Goal: Task Accomplishment & Management: Manage account settings

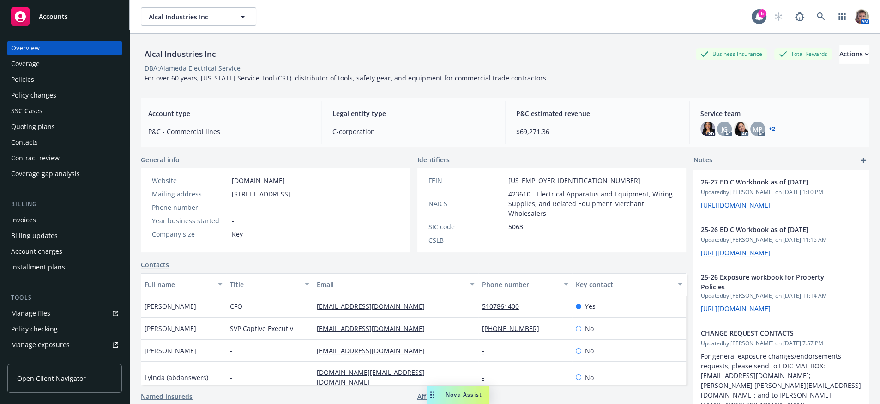
click at [43, 87] on div "Policies" at bounding box center [64, 79] width 107 height 15
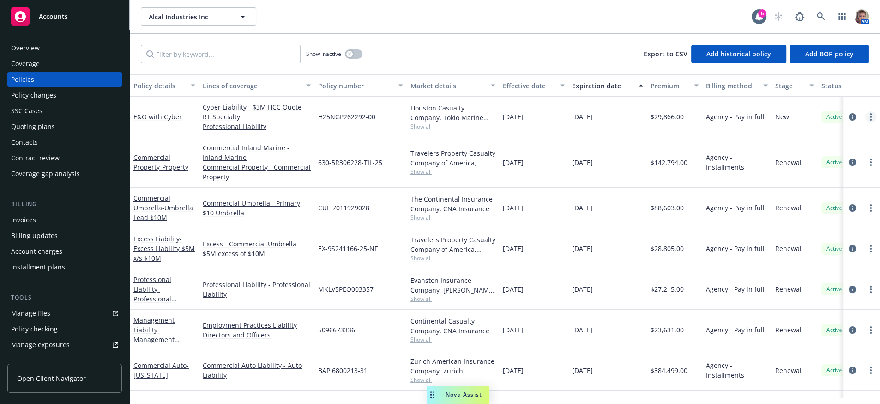
click at [865, 122] on link "more" at bounding box center [870, 116] width 11 height 11
click at [849, 121] on icon "circleInformation" at bounding box center [852, 116] width 7 height 7
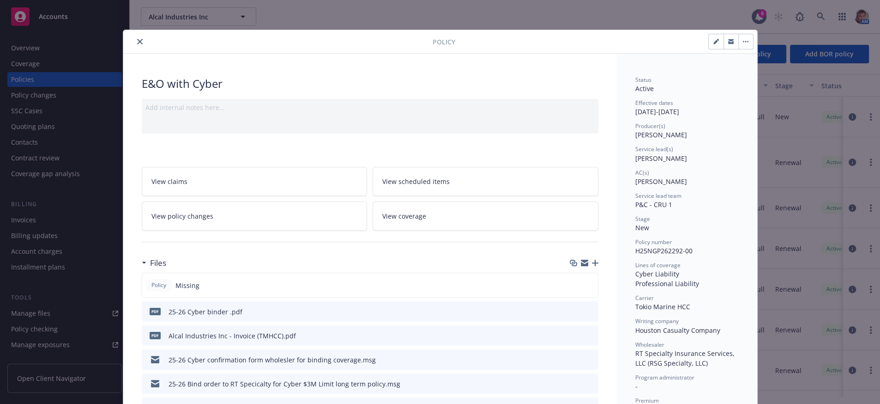
click at [710, 43] on button "button" at bounding box center [716, 41] width 15 height 15
select select "NEW"
select select "other"
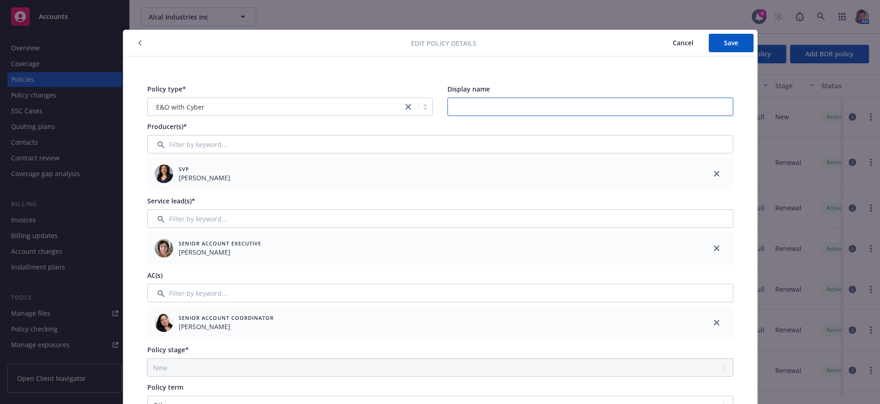
click at [476, 104] on input "Display name" at bounding box center [590, 106] width 286 height 18
type input "$3M Policy"
click at [727, 47] on span "Save" at bounding box center [731, 42] width 14 height 9
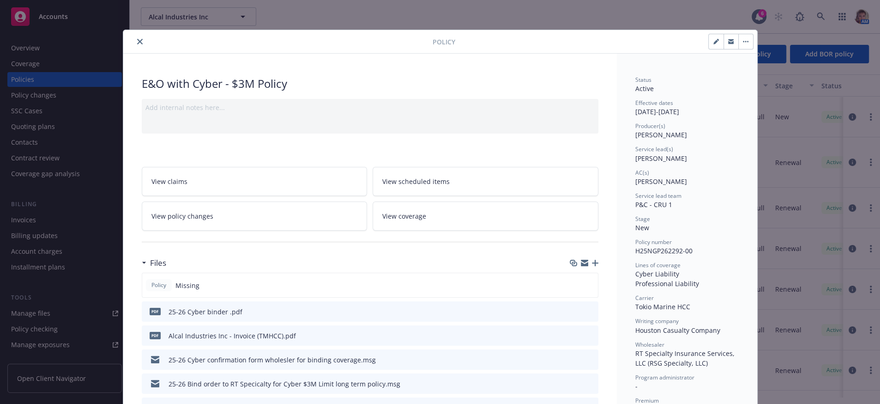
click at [137, 46] on button "close" at bounding box center [139, 41] width 11 height 11
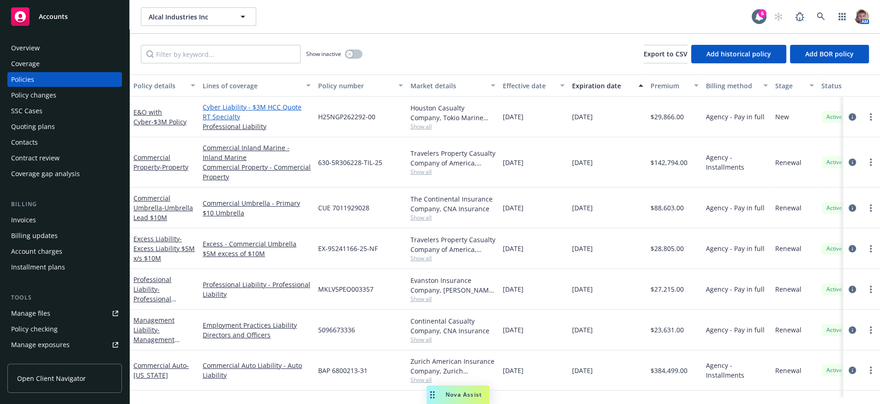
click at [242, 118] on link "Cyber Liability - $3M HCC Quote RT Specialty" at bounding box center [257, 111] width 108 height 19
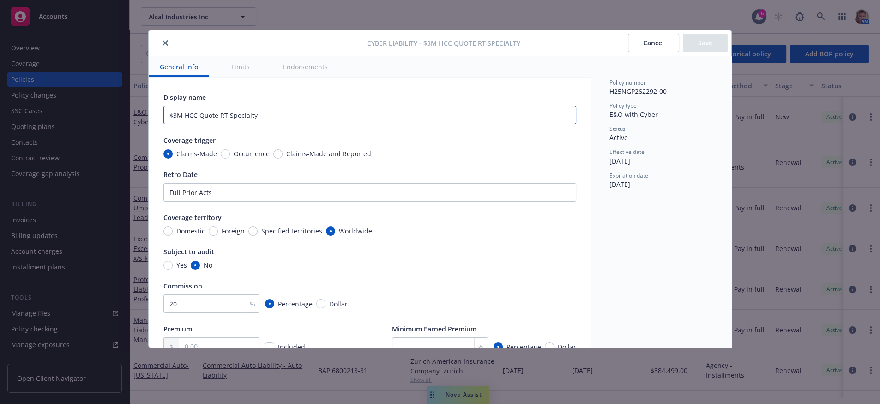
drag, startPoint x: 261, startPoint y: 120, endPoint x: 200, endPoint y: 119, distance: 61.0
click at [200, 119] on input "$3M HCC Quote RT Specialty" at bounding box center [369, 115] width 413 height 18
type input "$3M HCC"
click at [709, 40] on button "Save" at bounding box center [705, 43] width 45 height 18
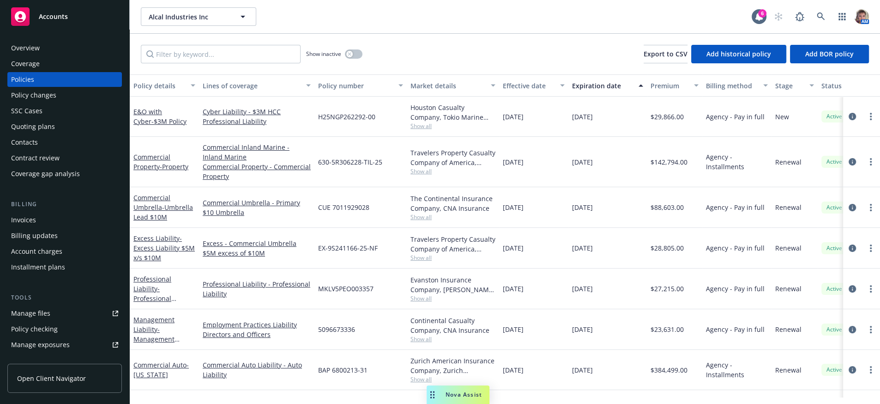
click at [60, 227] on div "Invoices" at bounding box center [64, 219] width 107 height 15
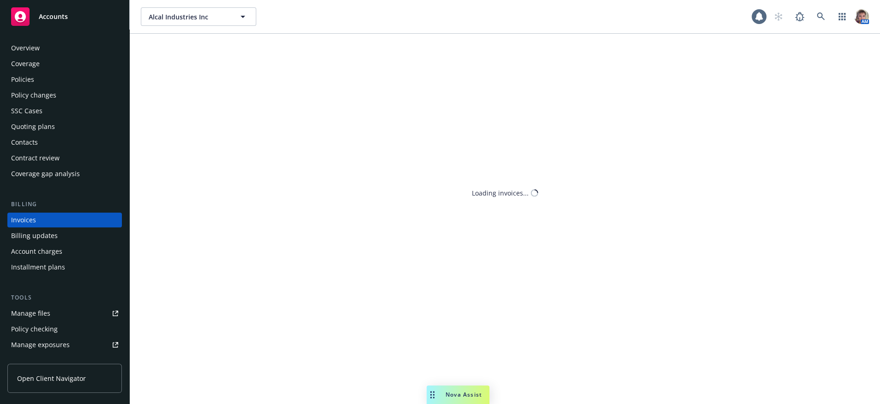
scroll to position [27, 0]
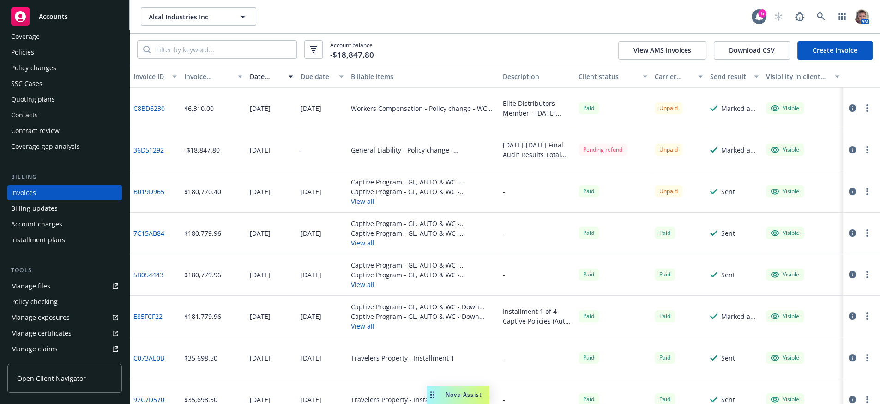
click at [847, 56] on link "Create Invoice" at bounding box center [834, 50] width 75 height 18
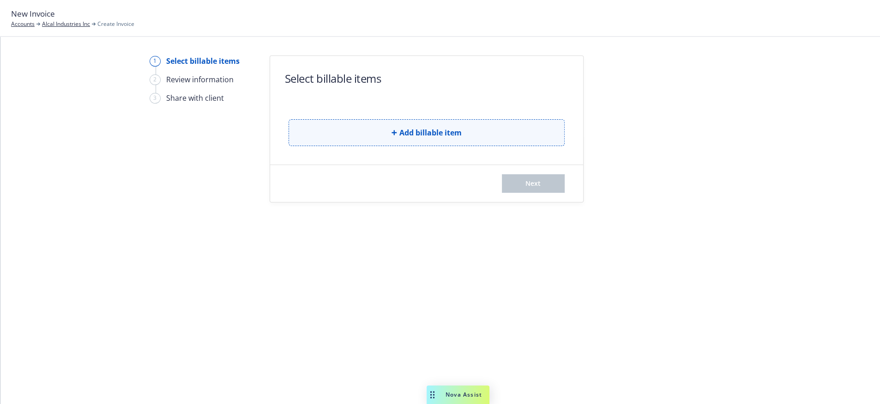
click at [422, 137] on span "Add billable item" at bounding box center [430, 132] width 62 height 11
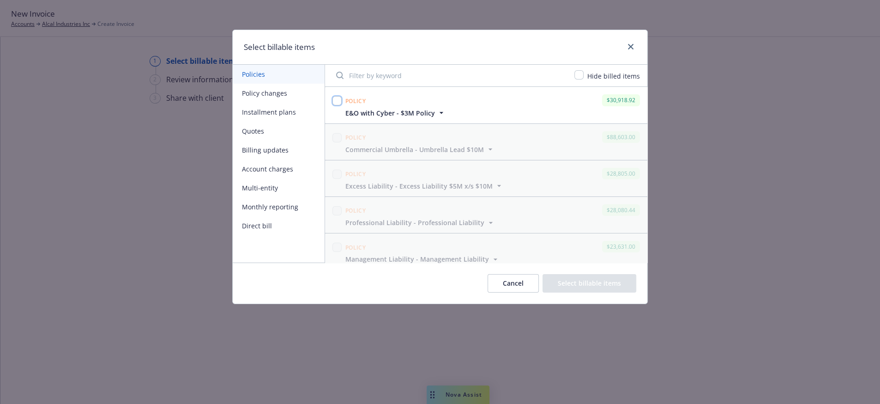
click at [338, 103] on input "checkbox" at bounding box center [336, 100] width 9 height 9
checkbox input "true"
click at [580, 286] on button "Select billable items" at bounding box center [590, 283] width 94 height 18
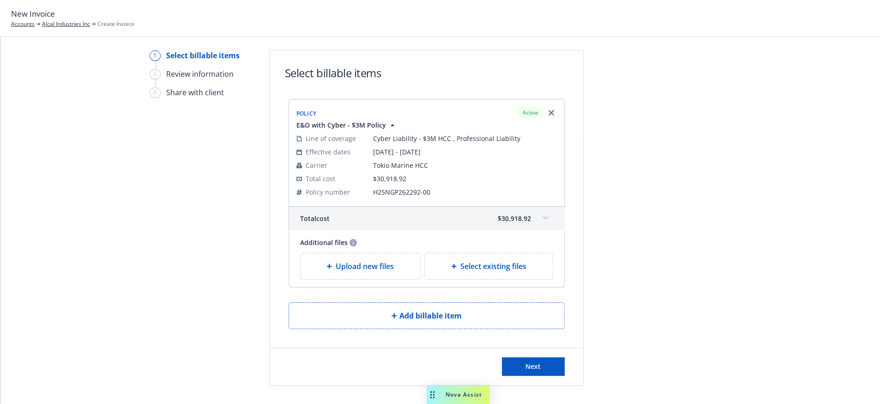
scroll to position [27, 0]
click at [485, 265] on div "Select existing files" at bounding box center [489, 266] width 128 height 26
select select "Invoice - Third Party"
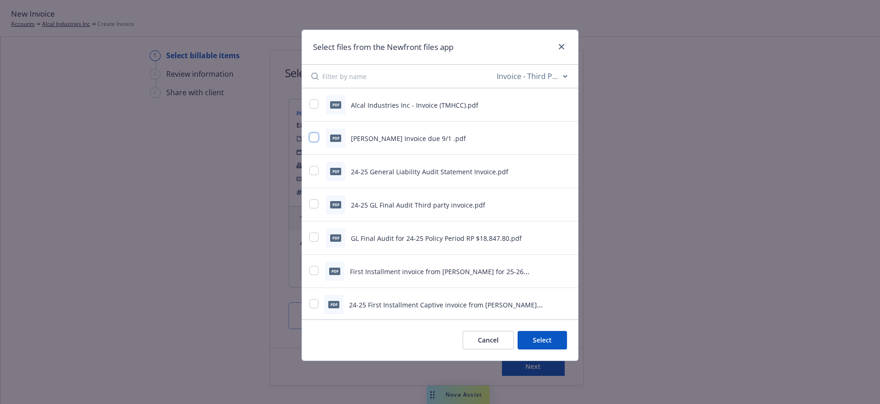
click at [314, 142] on input "checkbox" at bounding box center [313, 137] width 9 height 9
checkbox input "true"
click at [309, 104] on div "pdf Alcal Industries Inc - Invoice (TMHCC).pdf" at bounding box center [440, 104] width 276 height 33
click at [312, 110] on div at bounding box center [314, 104] width 11 height 11
click at [314, 107] on input "checkbox" at bounding box center [313, 103] width 9 height 9
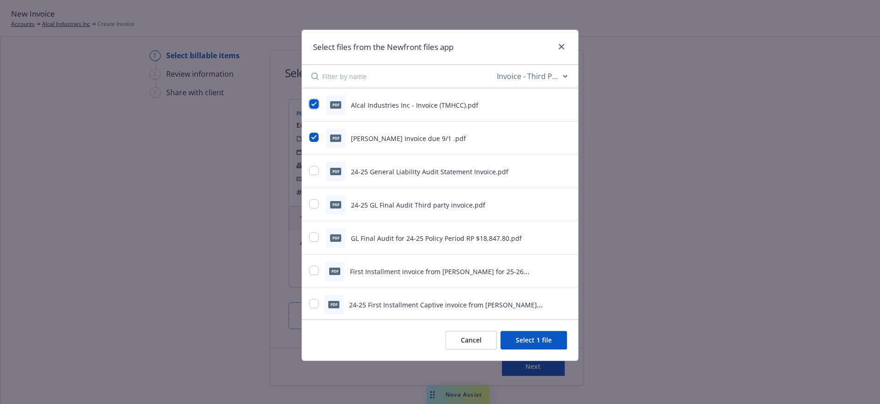
checkbox input "true"
click at [520, 344] on button "Select 2 files" at bounding box center [532, 340] width 70 height 18
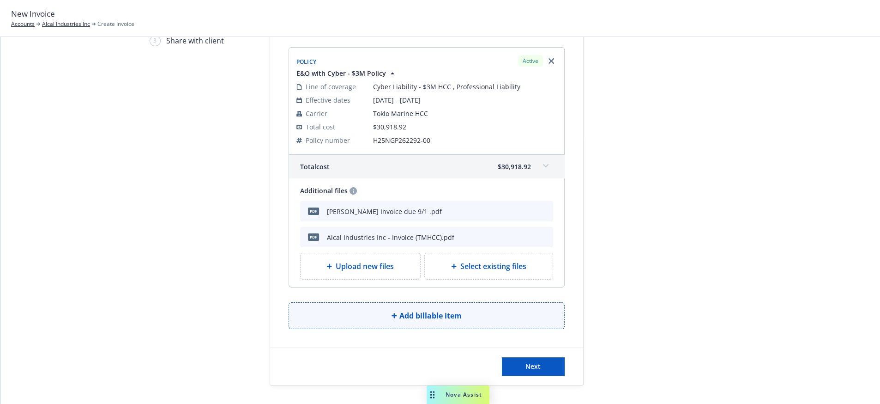
scroll to position [85, 0]
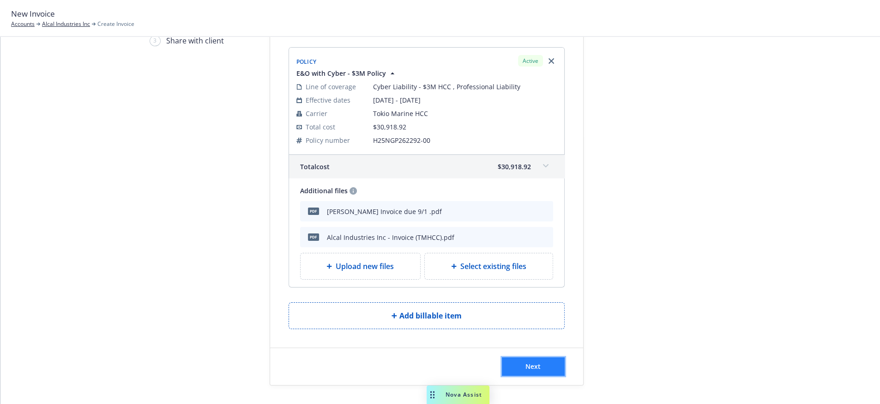
click at [526, 366] on span "Next" at bounding box center [533, 366] width 15 height 9
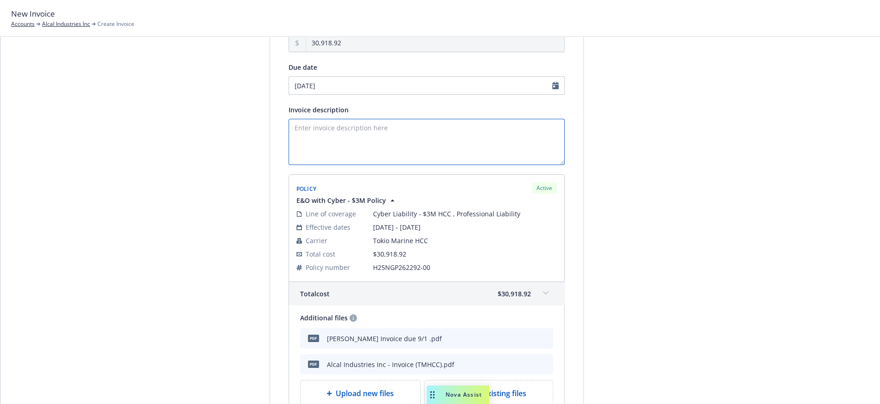
click at [333, 140] on textarea "Invoice description" at bounding box center [427, 142] width 276 height 46
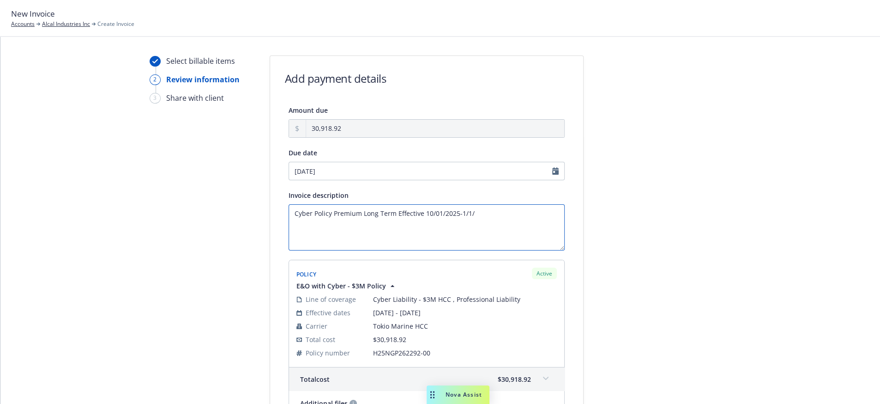
scroll to position [205, 0]
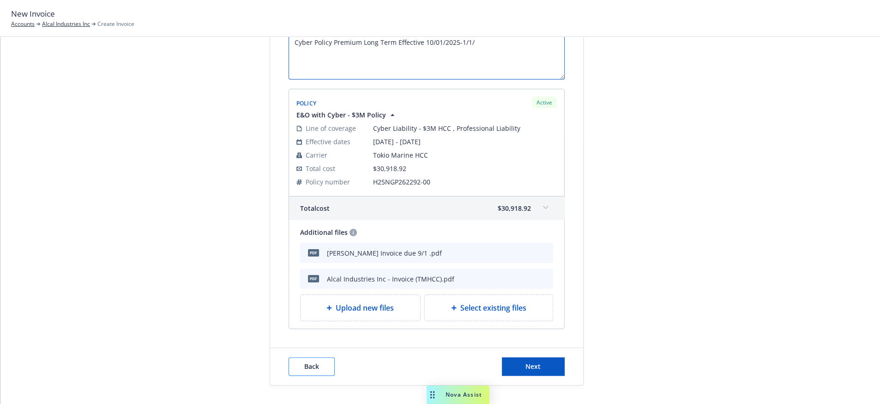
type textarea "Cyber Policy Premium Long Term Effective 10/01/2025-1/1/"
click at [328, 362] on button "Back" at bounding box center [312, 366] width 46 height 18
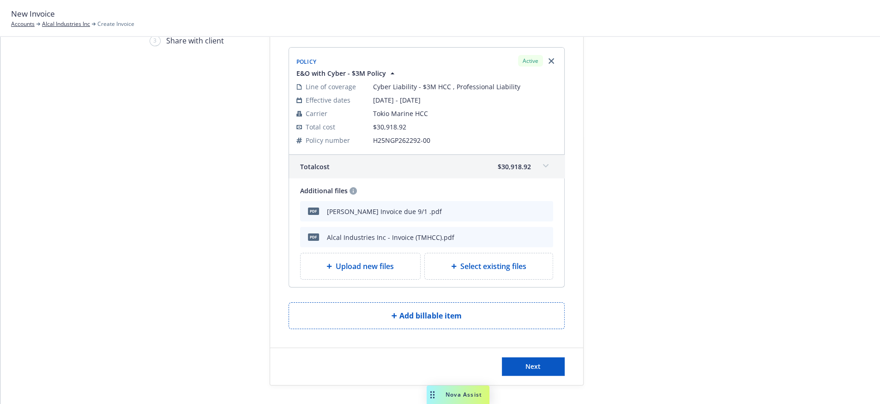
scroll to position [0, 0]
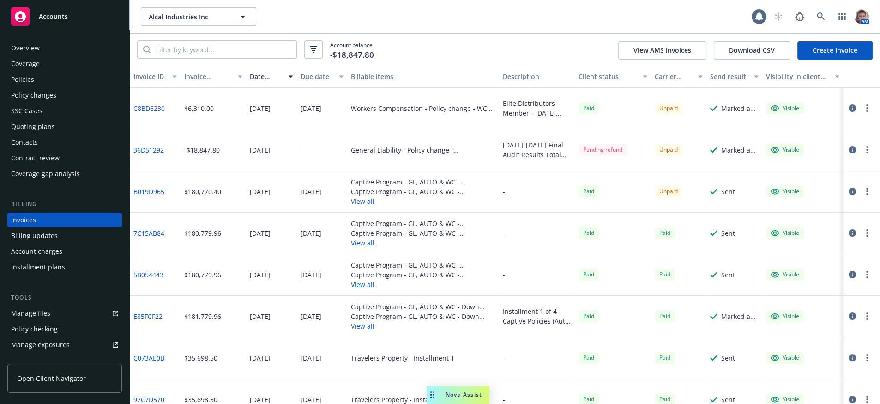
scroll to position [27, 0]
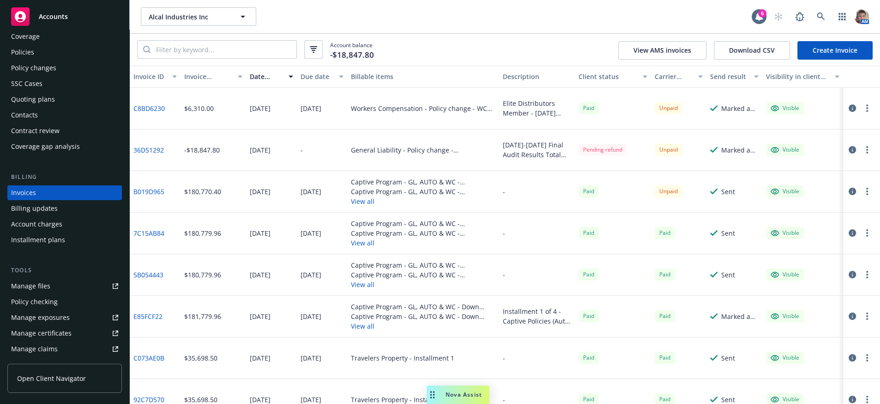
click at [49, 60] on div "Policies" at bounding box center [64, 52] width 107 height 15
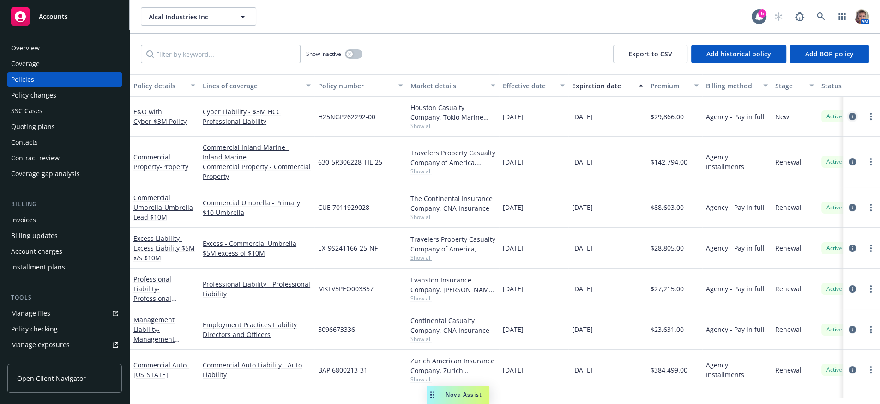
click at [849, 120] on icon "circleInformation" at bounding box center [852, 116] width 7 height 7
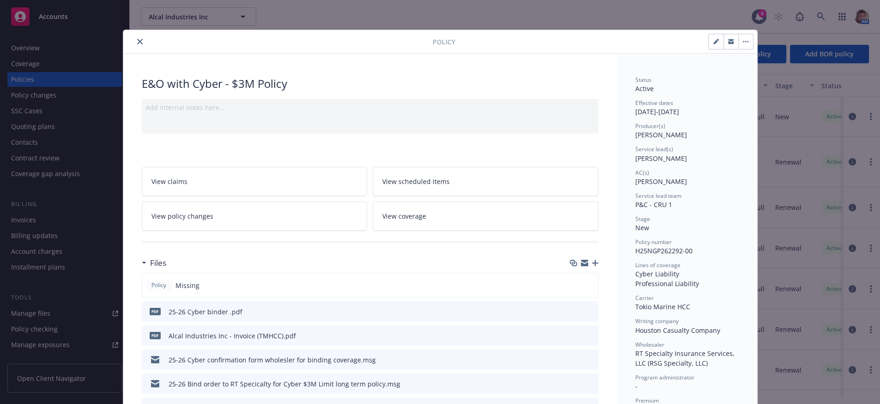
click at [713, 44] on icon "button" at bounding box center [715, 42] width 5 height 5
select select "NEW"
select select "other"
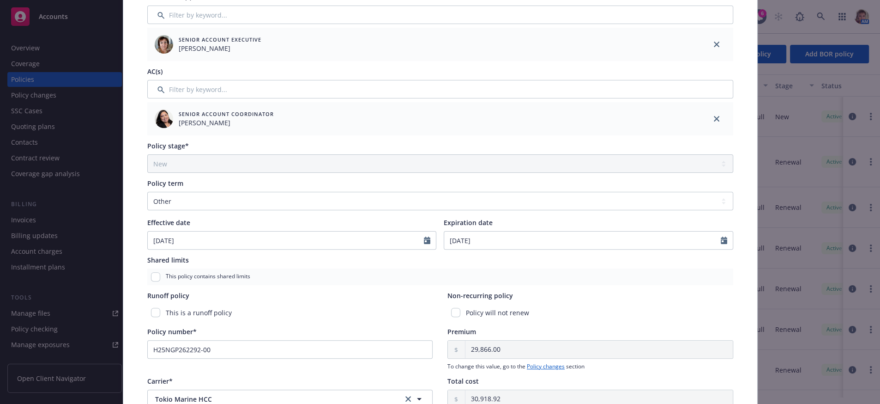
scroll to position [205, 0]
click at [573, 248] on input "[DATE]" at bounding box center [582, 239] width 277 height 18
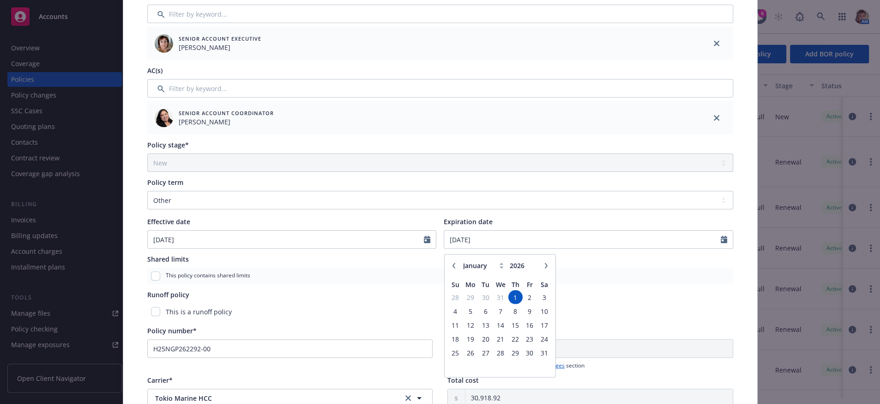
click at [543, 268] on icon "button" at bounding box center [546, 265] width 6 height 6
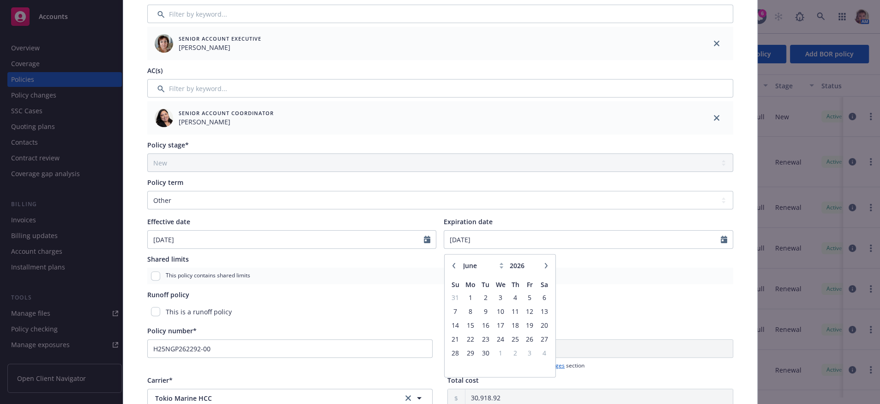
click at [543, 268] on icon "button" at bounding box center [546, 265] width 6 height 6
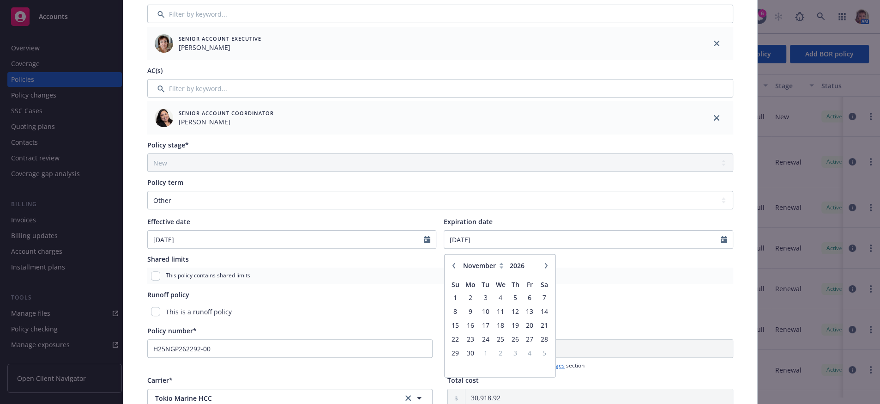
click at [543, 268] on icon "button" at bounding box center [546, 265] width 6 height 6
select select "1"
type input "2027"
click at [527, 302] on span "1" at bounding box center [530, 297] width 12 height 12
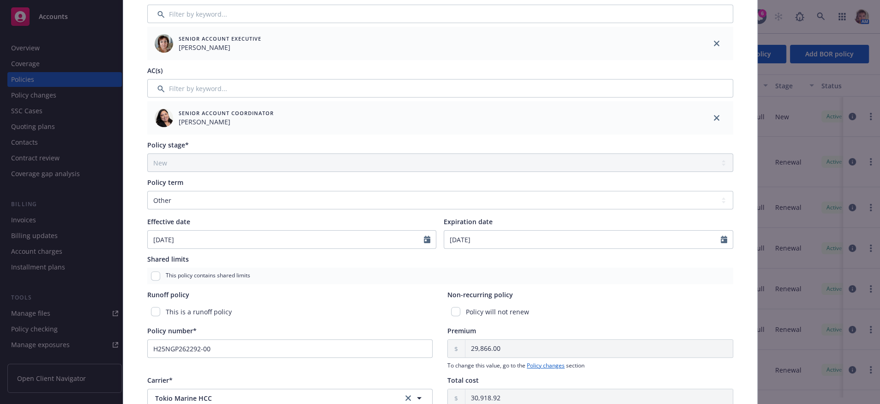
type input "[DATE]"
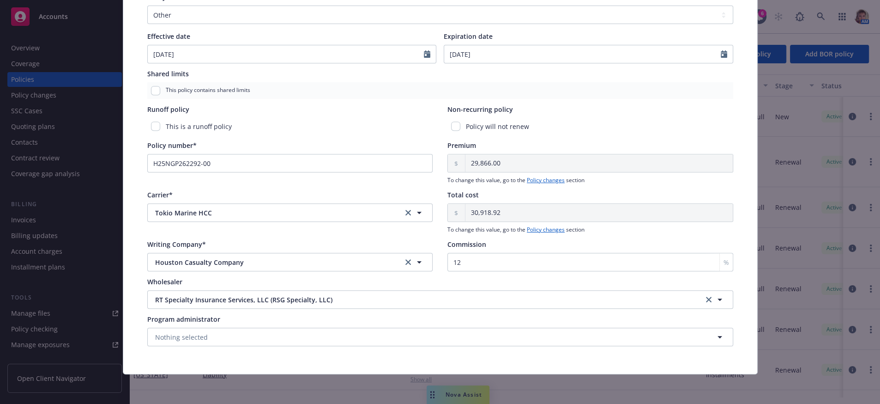
scroll to position [0, 0]
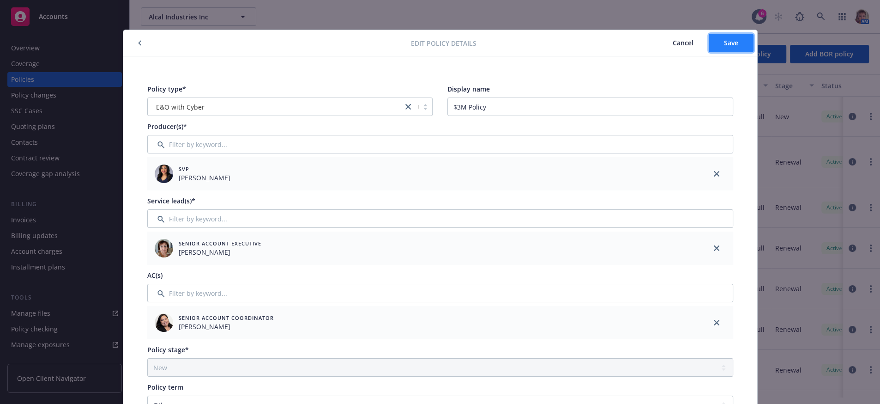
click at [728, 42] on span "Save" at bounding box center [731, 42] width 14 height 9
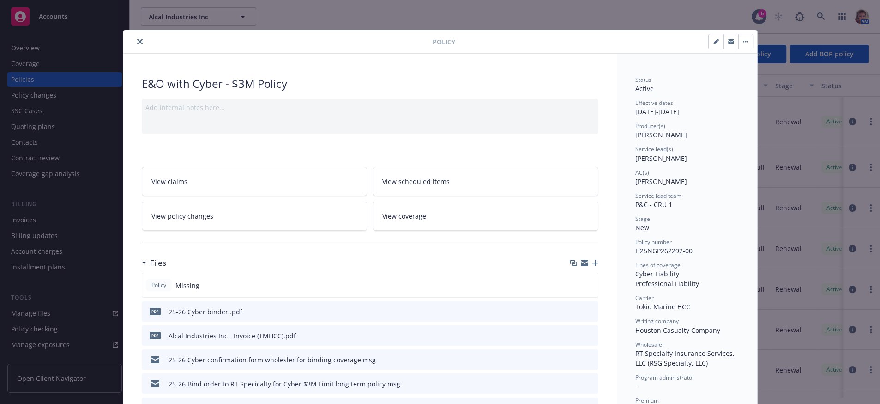
click at [137, 42] on icon "close" at bounding box center [140, 42] width 6 height 6
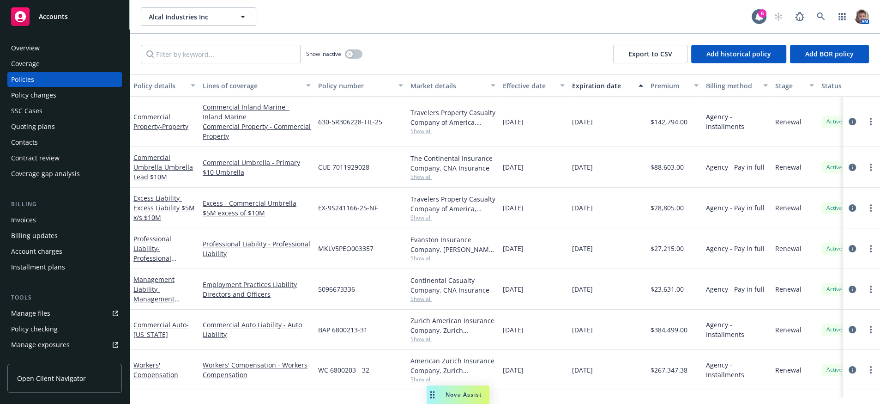
click at [55, 227] on div "Invoices" at bounding box center [64, 219] width 107 height 15
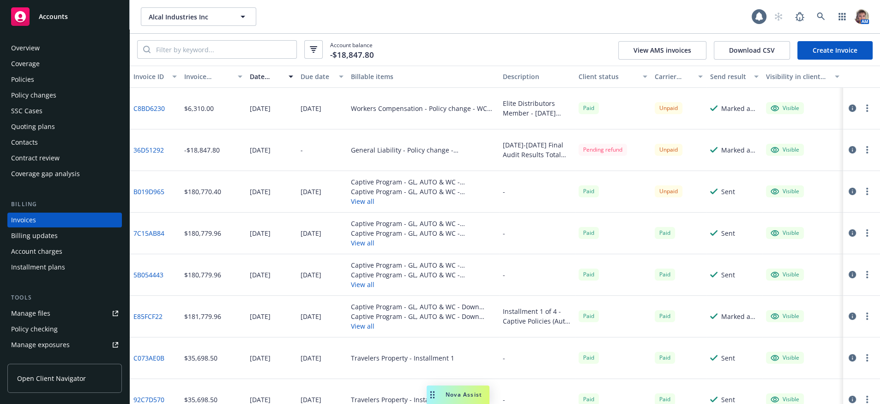
scroll to position [27, 0]
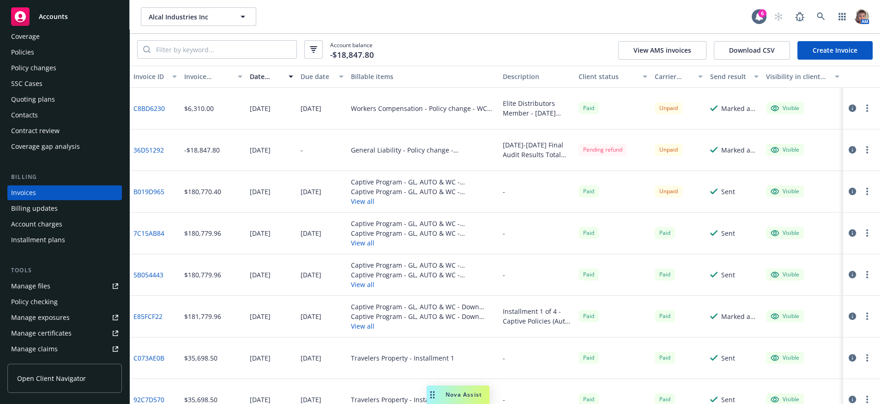
click at [838, 60] on link "Create Invoice" at bounding box center [834, 50] width 75 height 18
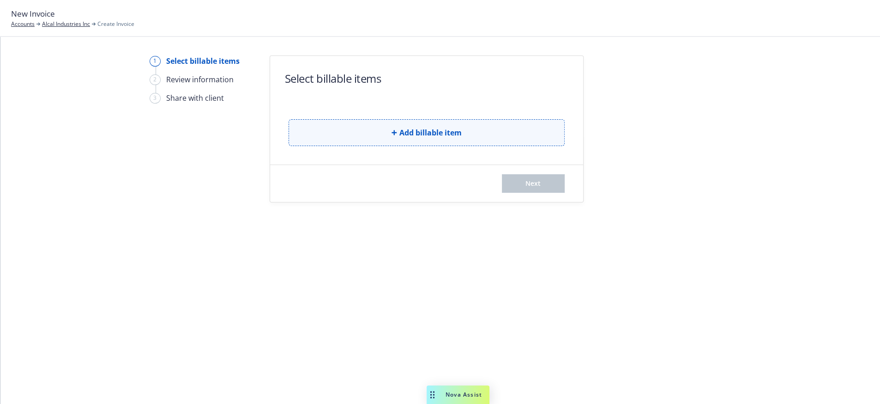
click at [406, 138] on span "Add billable item" at bounding box center [430, 132] width 62 height 11
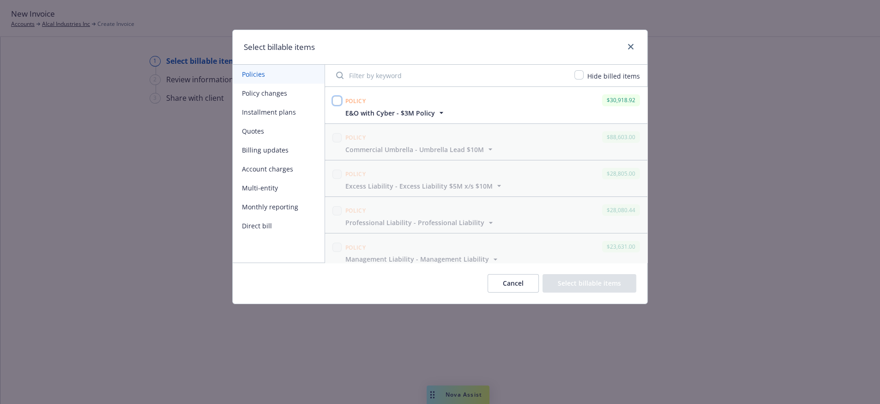
click at [339, 103] on input "checkbox" at bounding box center [336, 100] width 9 height 9
checkbox input "true"
click at [601, 289] on button "Select billable items" at bounding box center [590, 283] width 94 height 18
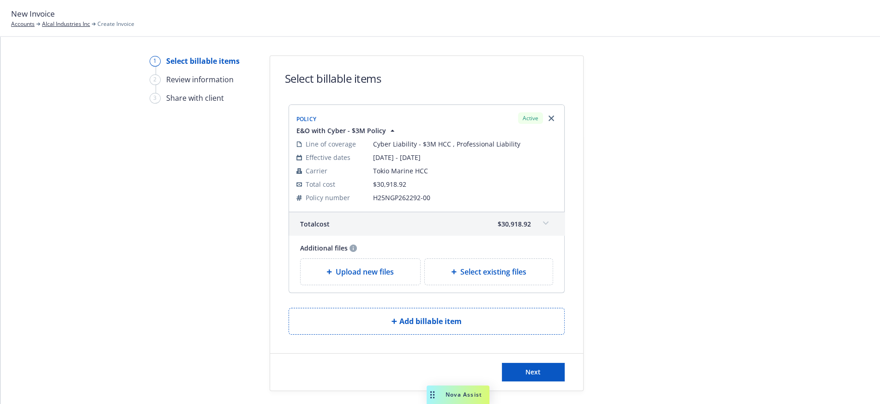
click at [465, 284] on div "Select existing files" at bounding box center [489, 272] width 128 height 26
select select "Invoice - Third Party"
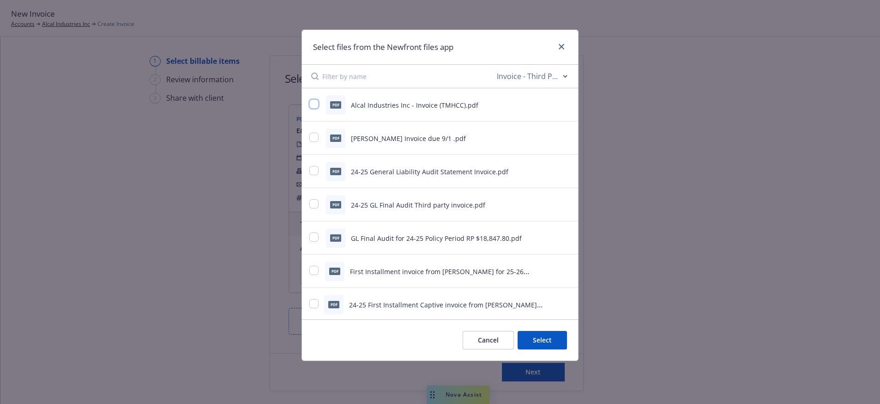
click at [317, 107] on input "checkbox" at bounding box center [313, 103] width 9 height 9
checkbox input "true"
click at [317, 140] on input "checkbox" at bounding box center [313, 137] width 9 height 9
checkbox input "true"
click at [313, 105] on input "checkbox" at bounding box center [313, 103] width 9 height 9
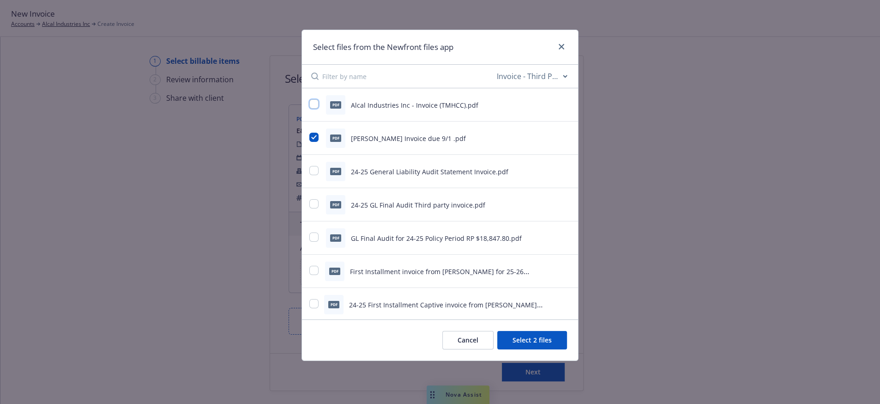
checkbox input "false"
click at [314, 142] on input "checkbox" at bounding box center [313, 137] width 9 height 9
checkbox input "false"
click at [564, 51] on link "close" at bounding box center [561, 46] width 11 height 11
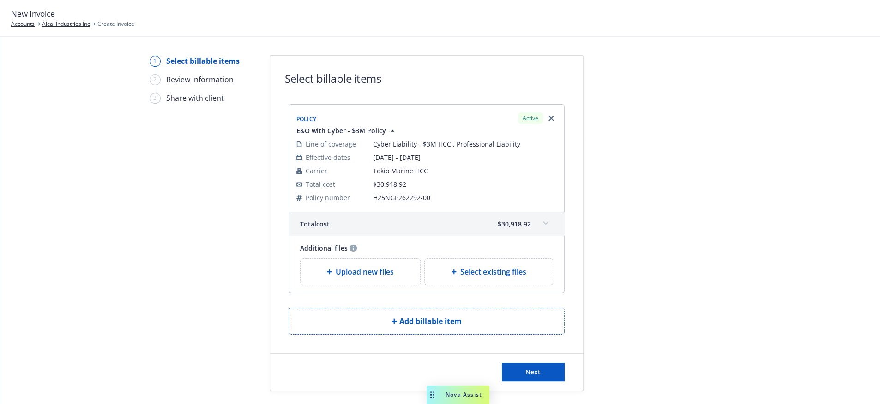
click at [467, 284] on div "Select existing files" at bounding box center [489, 272] width 128 height 26
select select "Invoice - Third Party"
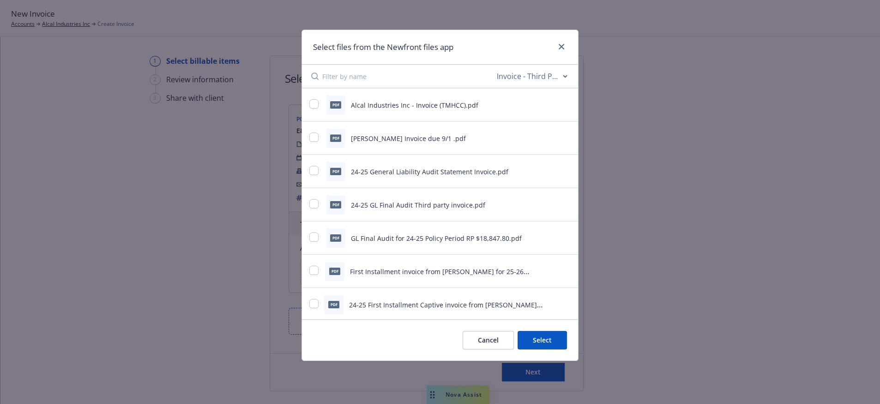
click at [562, 105] on icon "preview file" at bounding box center [566, 104] width 8 height 6
click at [314, 104] on input "checkbox" at bounding box center [313, 103] width 9 height 9
checkbox input "true"
click at [536, 348] on button "Select 1 file" at bounding box center [534, 340] width 66 height 18
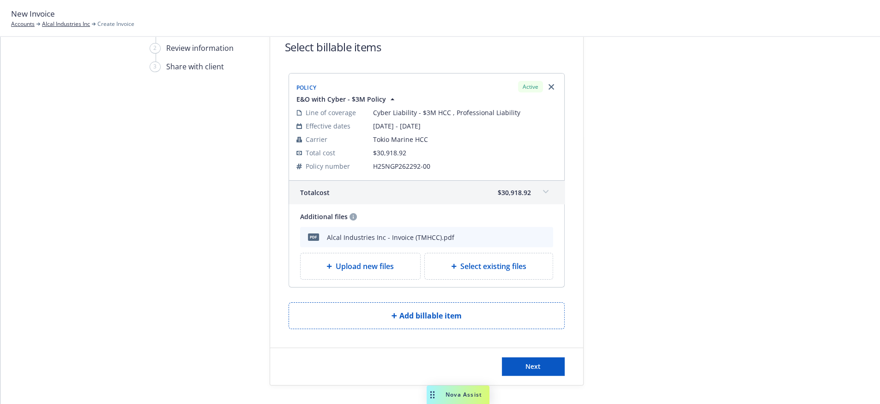
scroll to position [56, 0]
click at [529, 368] on span "Next" at bounding box center [533, 366] width 15 height 9
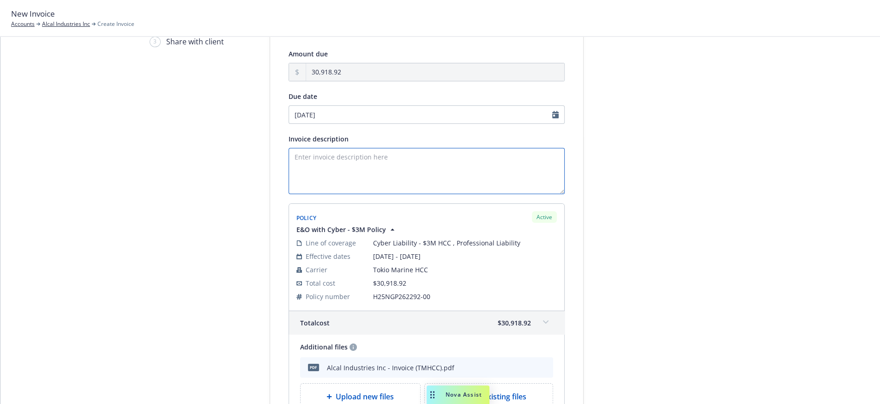
click at [311, 188] on textarea "Invoice description" at bounding box center [427, 171] width 276 height 46
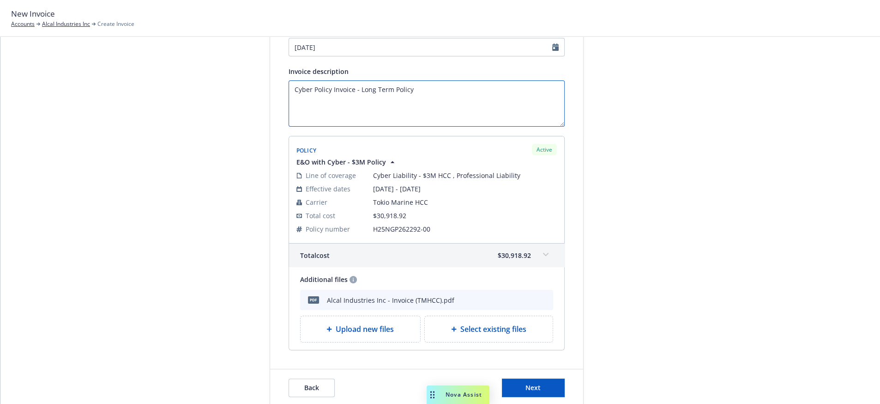
scroll to position [175, 0]
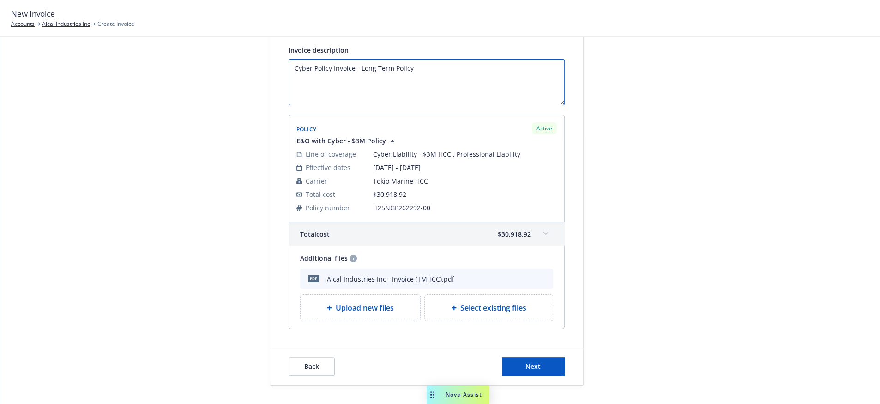
type textarea "Cyber Policy Invoice - Long Term Policy"
click at [464, 304] on span "Select existing files" at bounding box center [493, 307] width 66 height 11
select select "Invoice - Third Party"
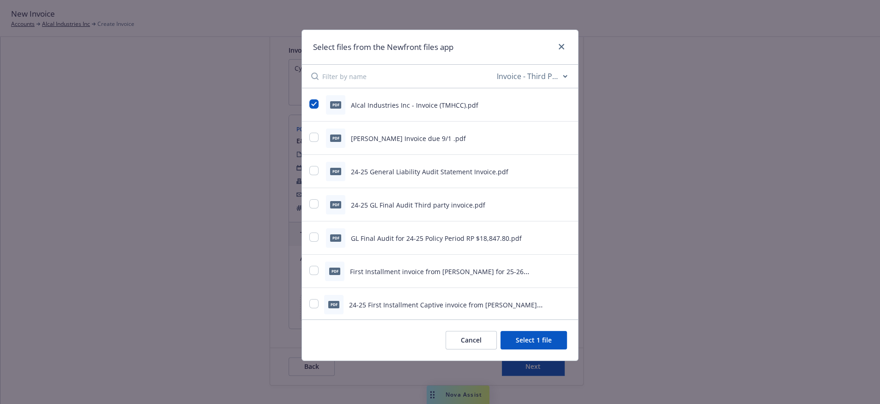
click at [531, 342] on button "Select 1 file" at bounding box center [534, 340] width 66 height 18
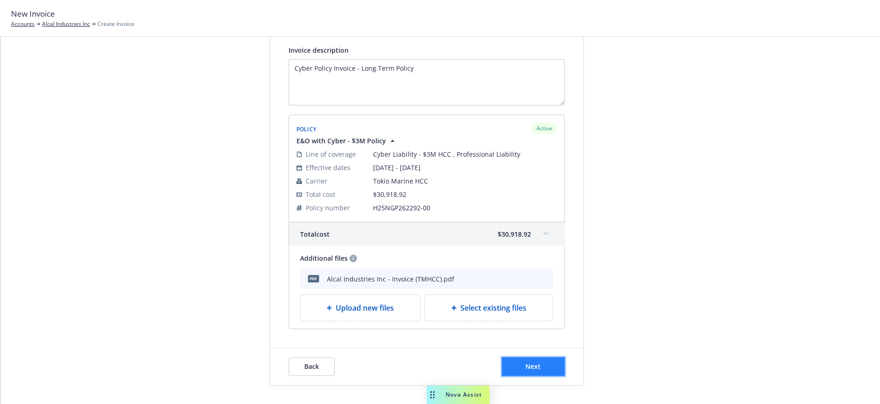
click at [532, 369] on button "Next" at bounding box center [533, 366] width 63 height 18
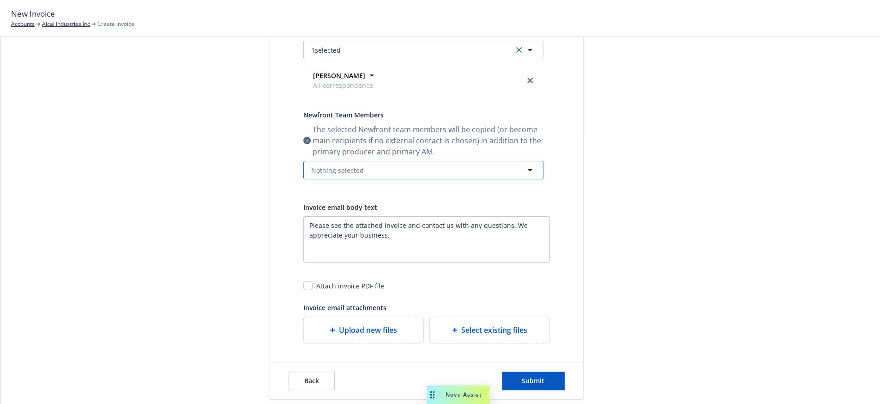
click at [463, 179] on button "Nothing selected" at bounding box center [423, 170] width 240 height 18
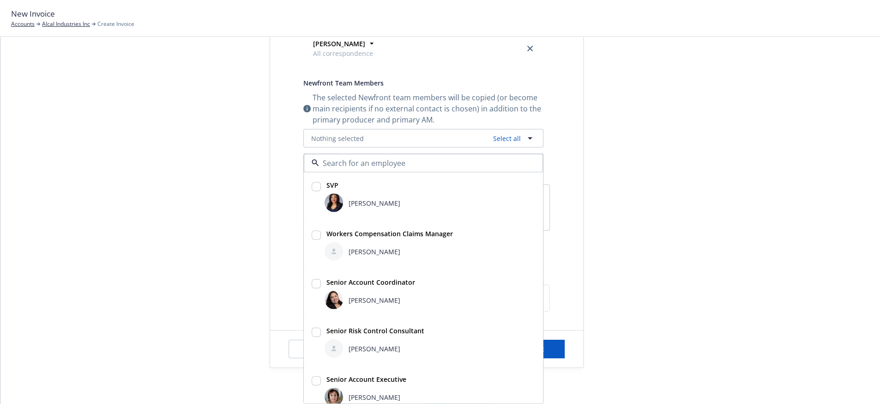
scroll to position [60, 0]
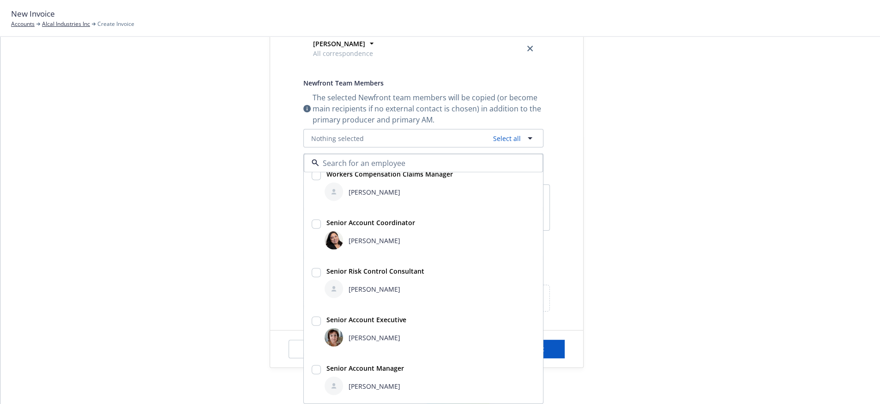
click at [656, 294] on div at bounding box center [666, 108] width 129 height 520
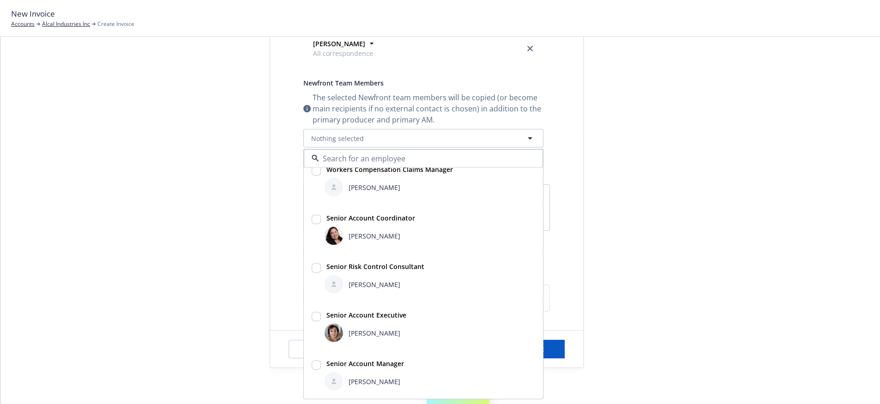
scroll to position [236, 0]
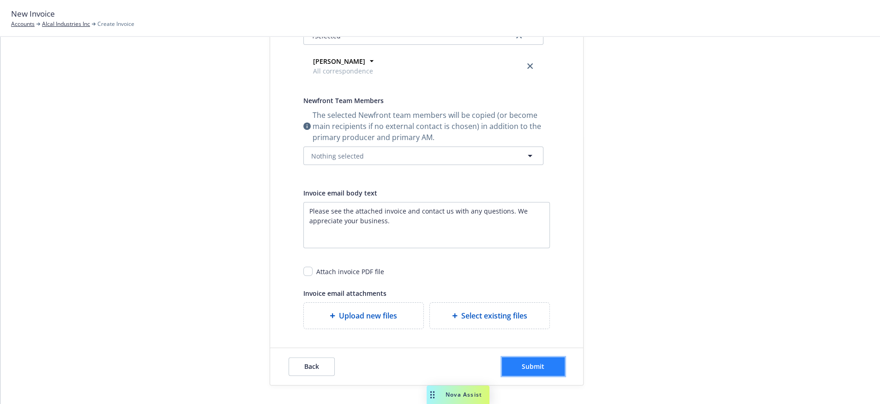
click at [532, 371] on button "Submit" at bounding box center [533, 366] width 63 height 18
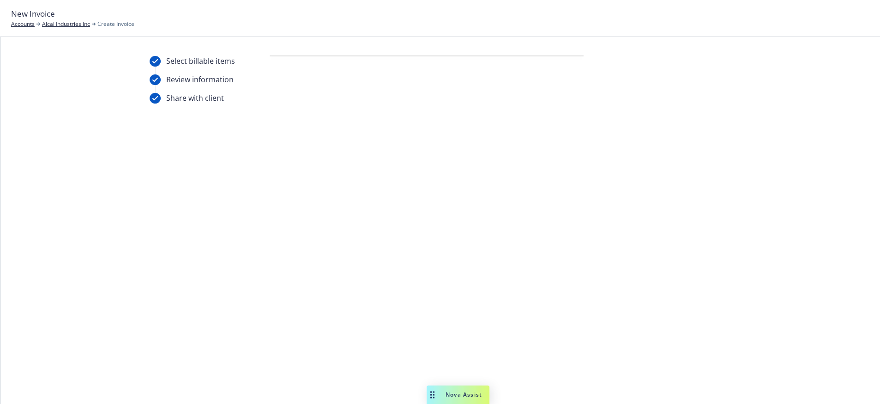
scroll to position [0, 0]
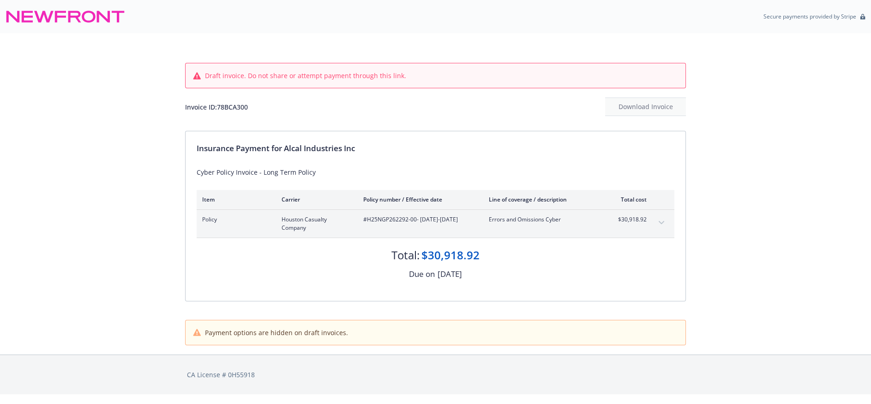
scroll to position [21, 0]
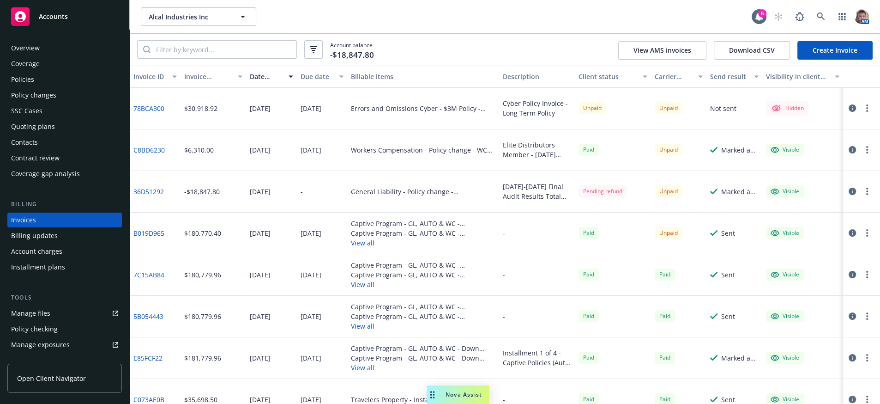
scroll to position [27, 0]
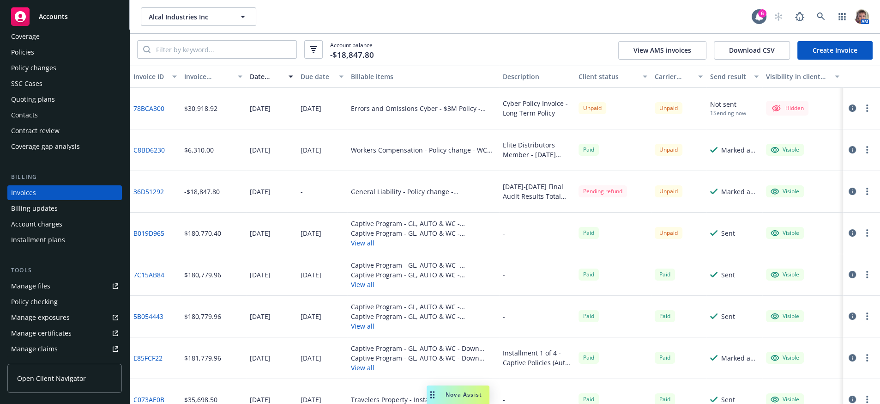
click at [689, 125] on div "Unpaid" at bounding box center [679, 109] width 56 height 42
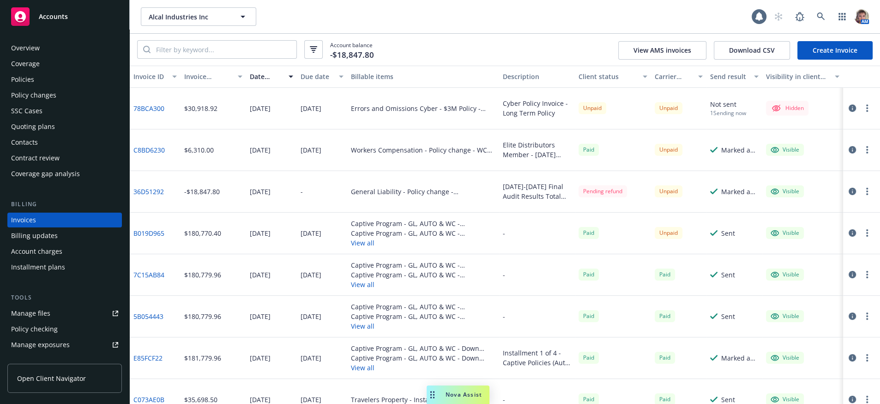
scroll to position [27, 0]
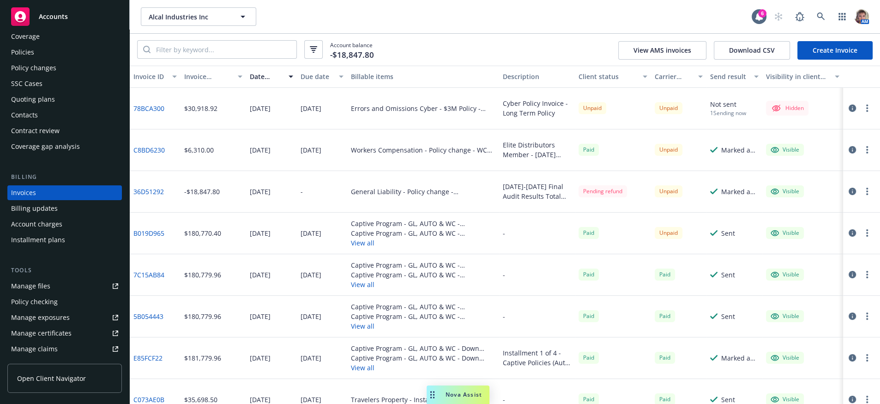
click at [431, 113] on div "Errors and Omissions Cyber - $3M Policy - H25NGP262292-00" at bounding box center [423, 108] width 145 height 10
click at [54, 122] on div "Contacts" at bounding box center [64, 115] width 107 height 15
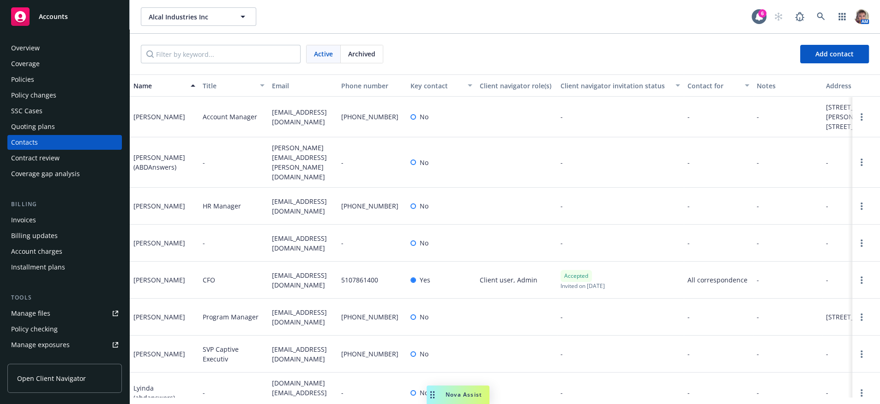
click at [61, 227] on div "Invoices" at bounding box center [64, 219] width 107 height 15
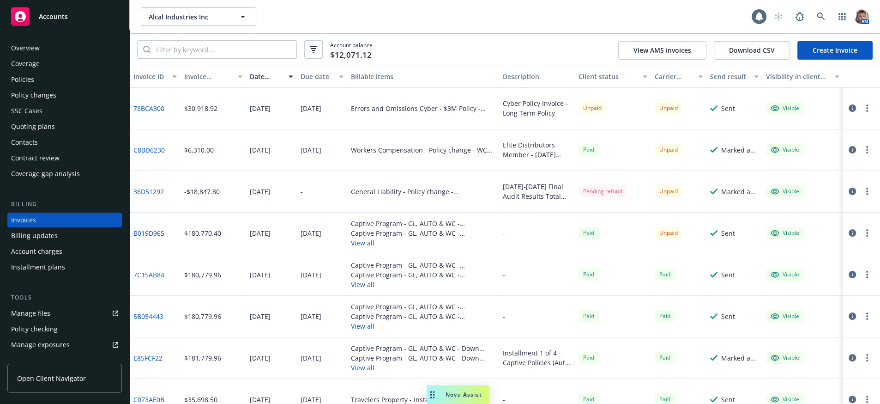
scroll to position [27, 0]
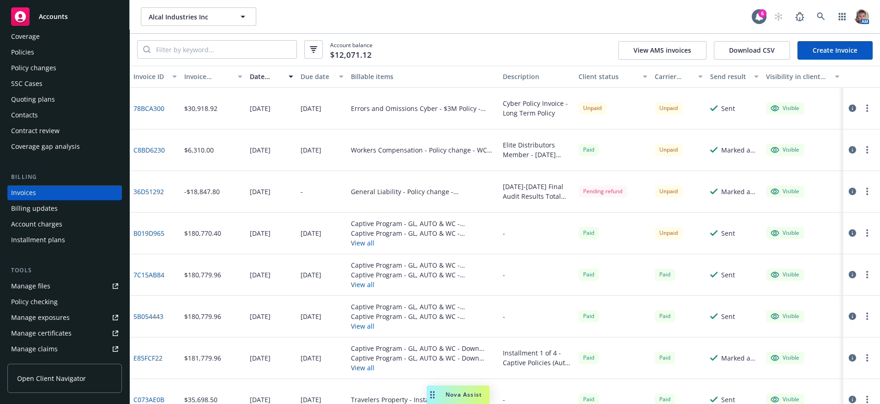
click at [140, 113] on link "78BCA300" at bounding box center [148, 108] width 31 height 10
click at [72, 59] on div "Policies" at bounding box center [64, 52] width 107 height 15
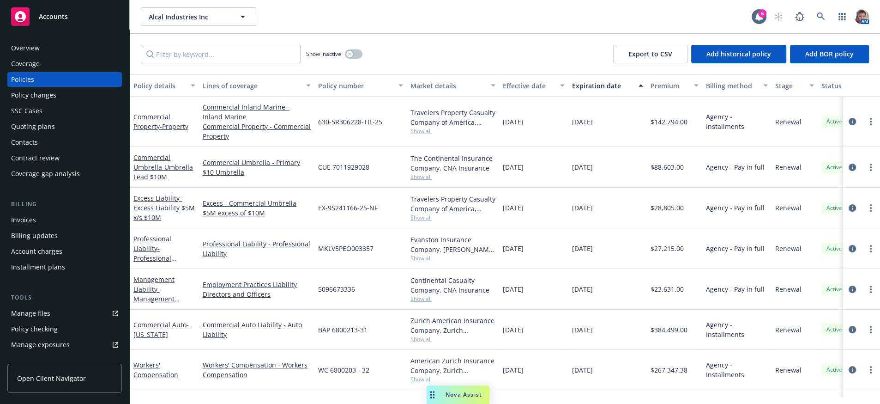
click at [163, 91] on div "Policy details" at bounding box center [159, 86] width 52 height 10
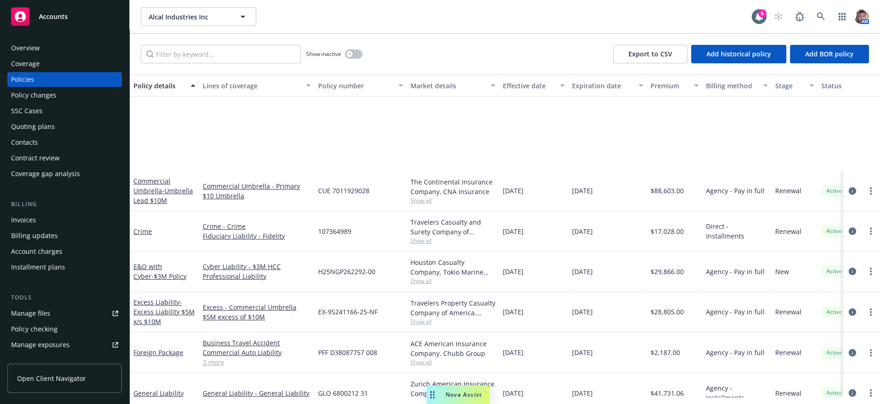
scroll to position [141, 0]
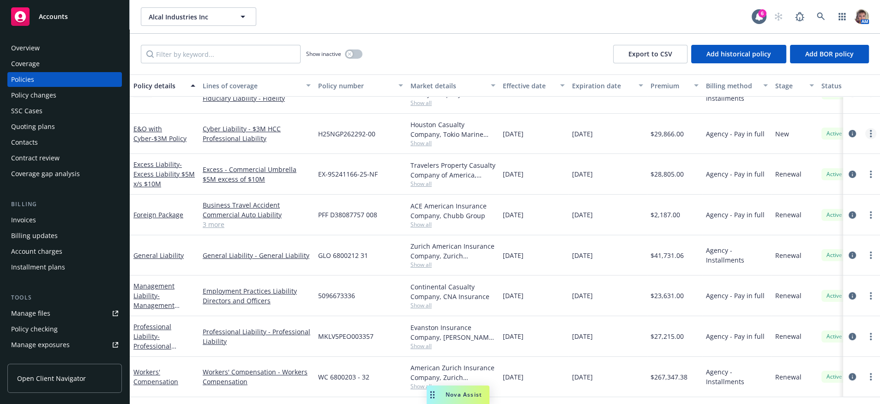
click at [865, 139] on link "more" at bounding box center [870, 133] width 11 height 11
click at [804, 283] on link "Copy logging email" at bounding box center [812, 273] width 109 height 18
click at [849, 137] on icon "circleInformation" at bounding box center [852, 133] width 7 height 7
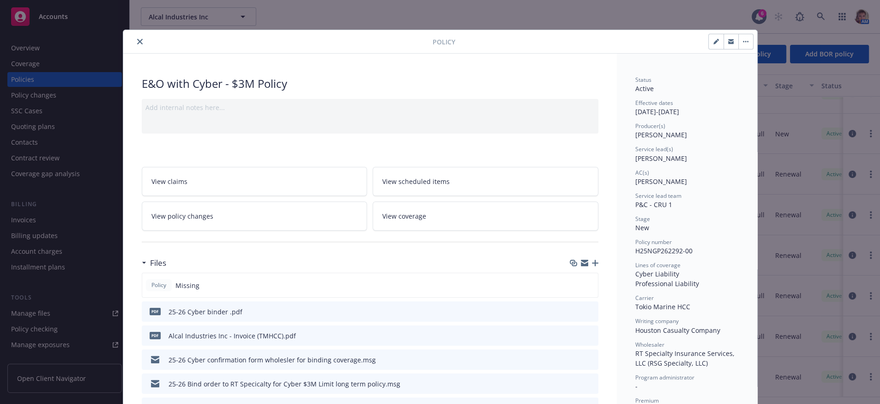
click at [137, 42] on icon "close" at bounding box center [140, 42] width 6 height 6
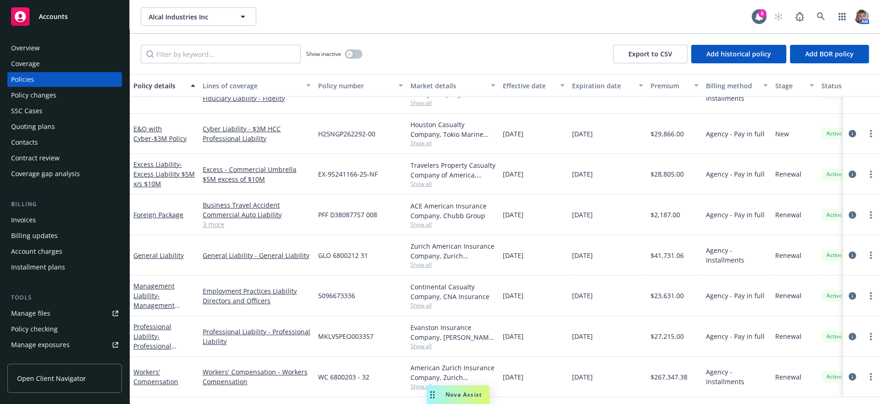
click at [439, 393] on div "Nova Assist" at bounding box center [463, 394] width 51 height 8
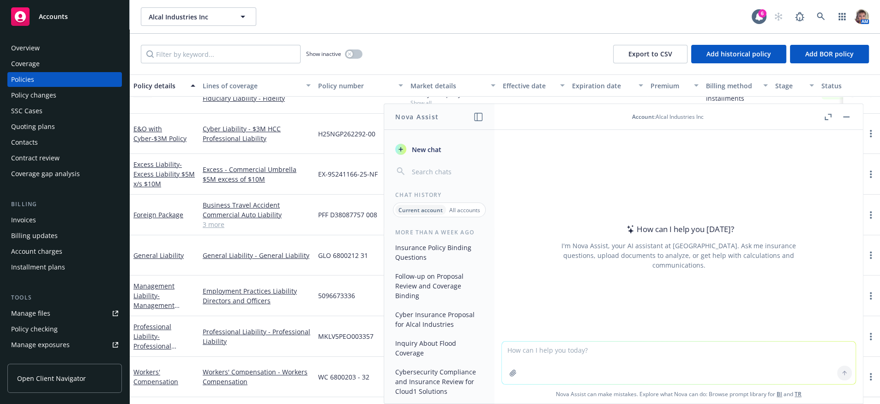
click at [640, 362] on textarea at bounding box center [679, 362] width 354 height 42
click at [562, 351] on textarea "Please reword my email" at bounding box center [679, 356] width 354 height 55
paste textarea "Lorem Ipsu dol Sitametc: Adipisci el sed doeius tem incidid utl etd magn-aliq e…"
type textarea "Loremi dolors am conse Adipi Elit sed Doeiusmo: Temporin ut lab etdolo mag aliq…"
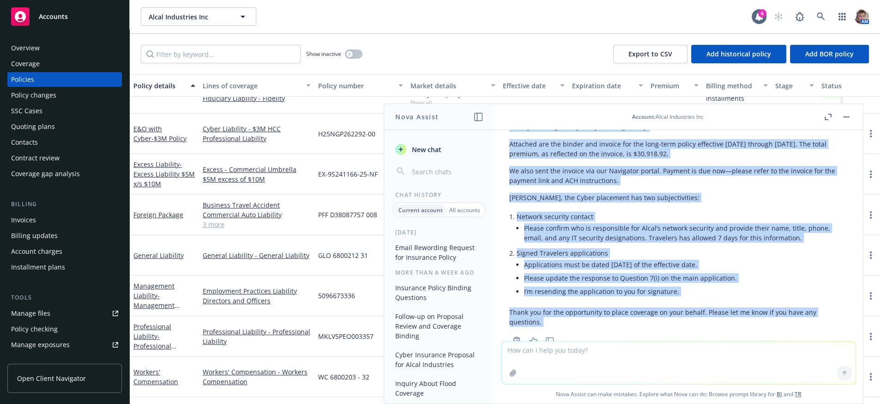
scroll to position [298, 0]
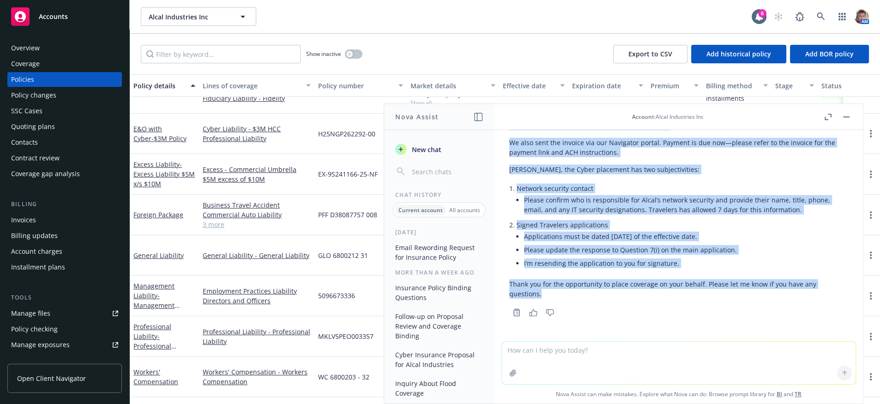
drag, startPoint x: 510, startPoint y: 171, endPoint x: 728, endPoint y: 297, distance: 252.0
click at [728, 297] on div "Subject: [PERSON_NAME] and Invoice – Long-Term Policy Effective [DATE]–[DATE] H…" at bounding box center [678, 187] width 339 height 229
copy div "Hello Greg and Courtney, Attached are the binder and invoice for the long-term …"
click at [77, 134] on div "Quoting plans" at bounding box center [64, 126] width 107 height 15
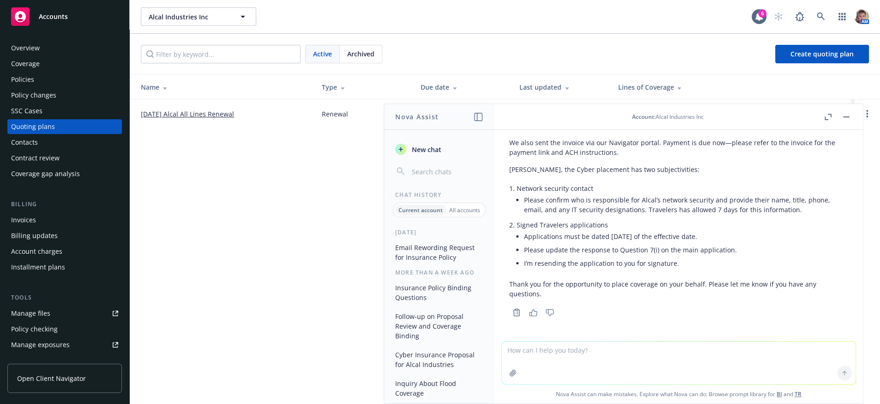
click at [229, 217] on div "Alcal Industries Inc Alcal Industries Inc 6 AM Active Archived Create quoting p…" at bounding box center [505, 202] width 750 height 404
click at [841, 119] on button "button" at bounding box center [846, 116] width 11 height 11
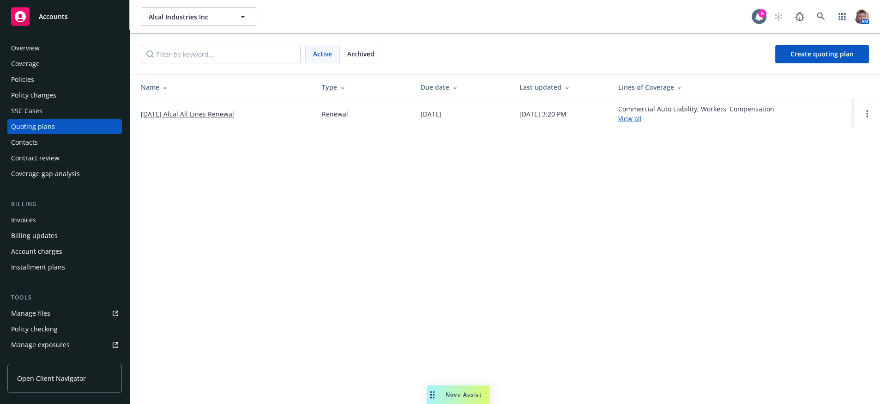
click at [356, 58] on span "Archived" at bounding box center [360, 54] width 27 height 10
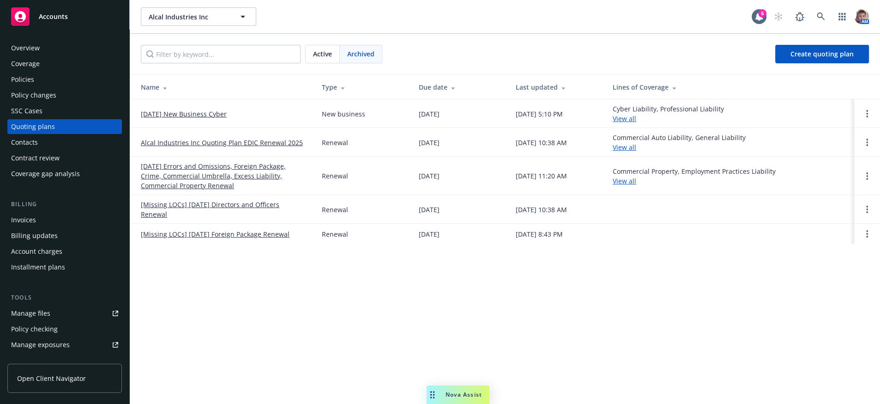
click at [197, 119] on link "[DATE] New Business Cyber" at bounding box center [184, 114] width 86 height 10
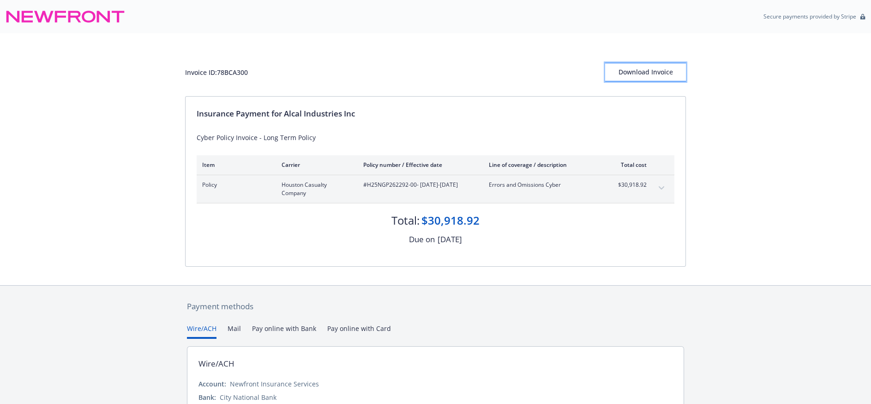
click at [660, 77] on div "Download Invoice" at bounding box center [645, 72] width 81 height 18
click at [839, 54] on div "Invoice ID: 78BCA300 Download Invoice Insurance Payment for Alcal Industries In…" at bounding box center [435, 159] width 871 height 252
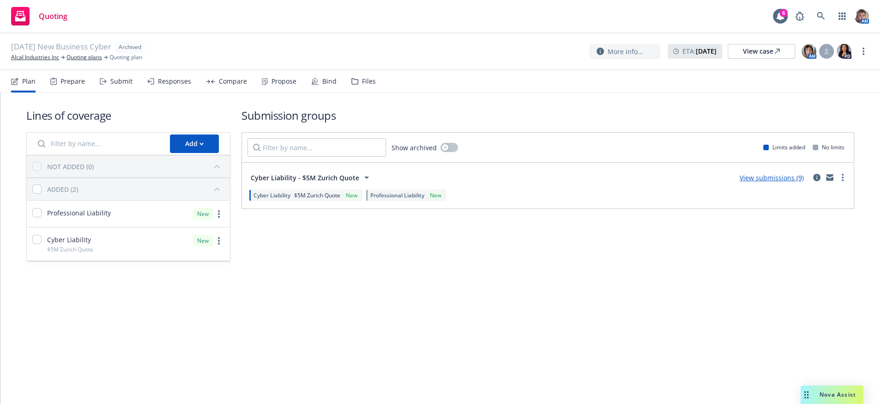
click at [376, 85] on div "Files" at bounding box center [369, 81] width 14 height 7
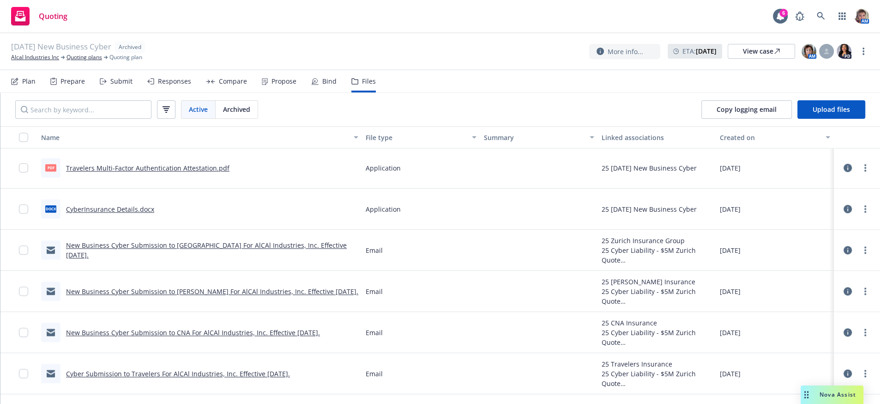
scroll to position [4605, 0]
click at [242, 236] on div "New Business Cyber Submission to [GEOGRAPHIC_DATA] For AlCAl Industries, Inc. E…" at bounding box center [199, 250] width 325 height 41
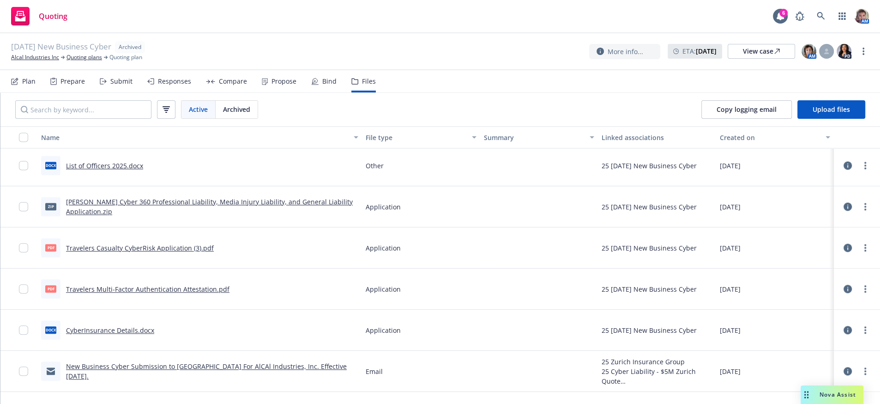
scroll to position [4444, 0]
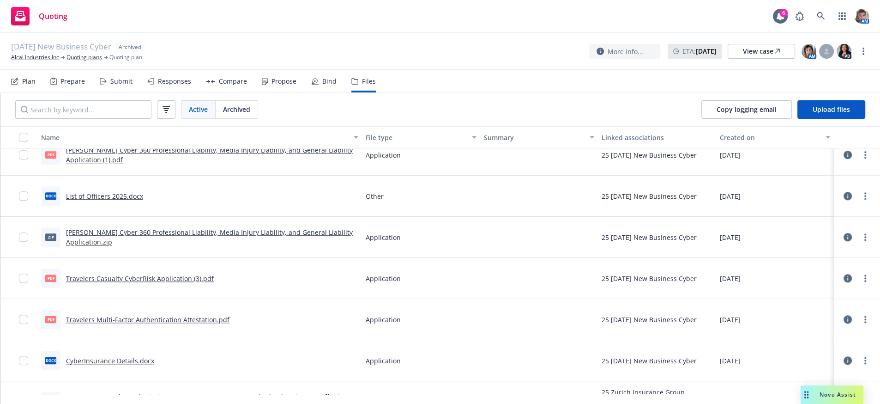
click at [153, 283] on link "Travelers Casualty CyberRisk Application (3).pdf" at bounding box center [140, 278] width 148 height 9
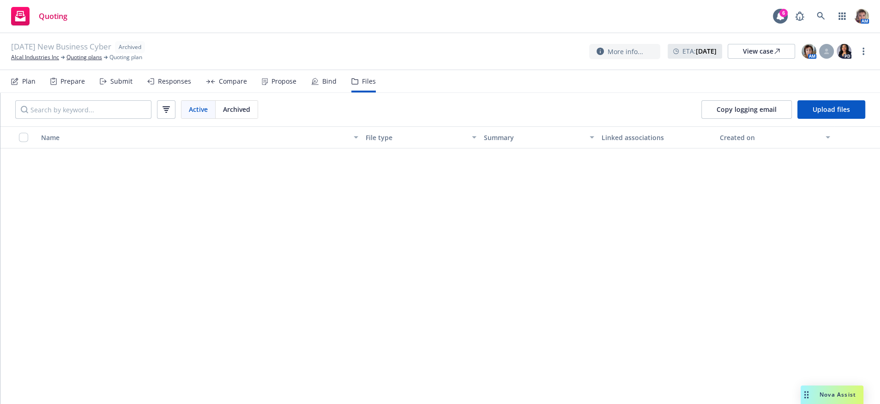
scroll to position [288, 0]
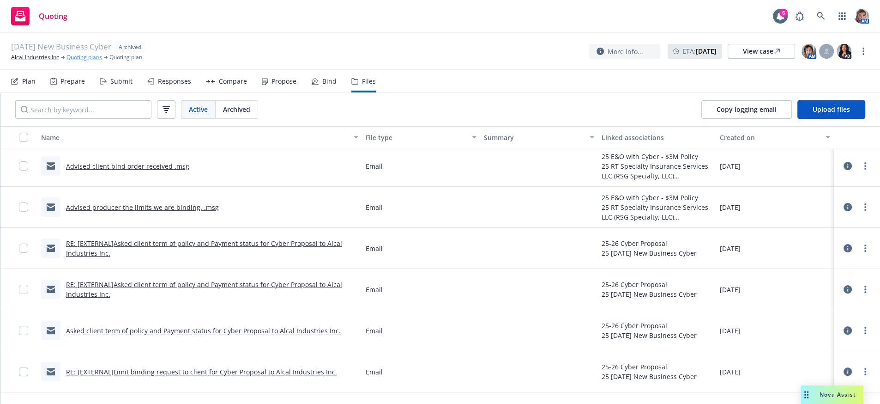
click at [76, 60] on link "Quoting plans" at bounding box center [84, 57] width 36 height 8
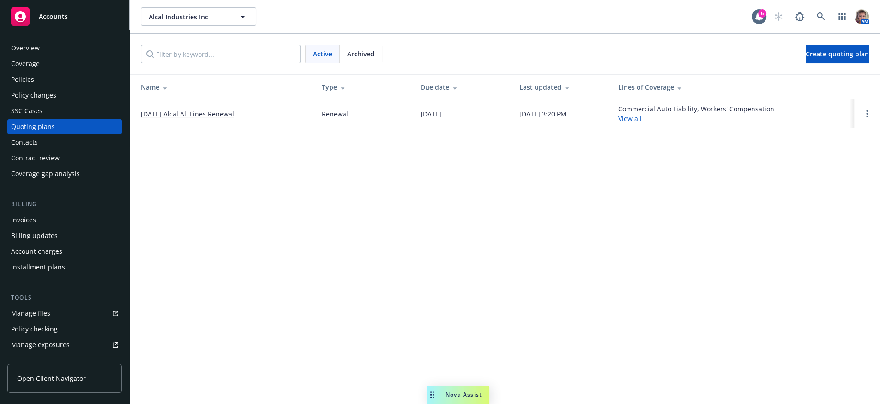
click at [33, 87] on div "Policies" at bounding box center [22, 79] width 23 height 15
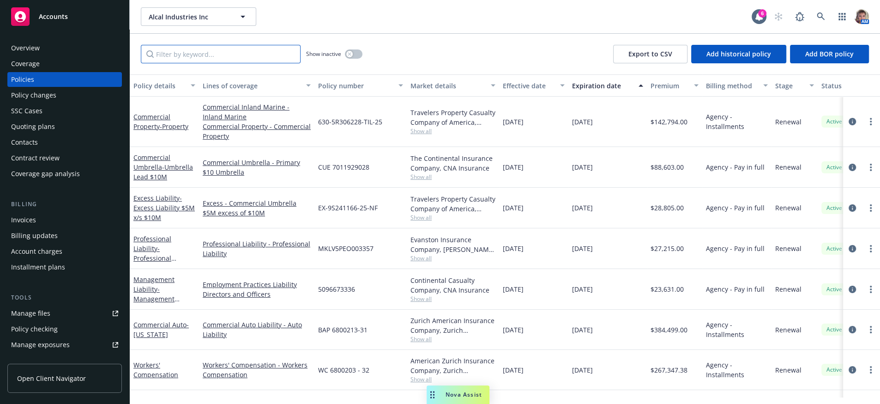
click at [260, 63] on input "Filter by keyword..." at bounding box center [221, 54] width 160 height 18
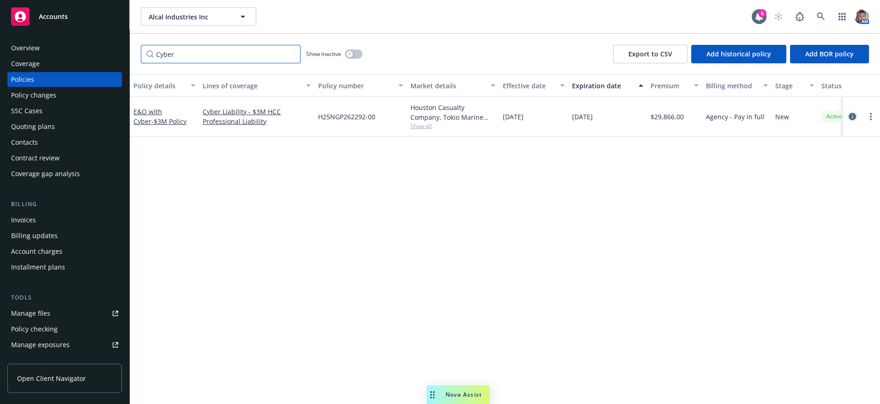
type input "Cyber"
click at [853, 120] on icon "circleInformation" at bounding box center [852, 116] width 7 height 7
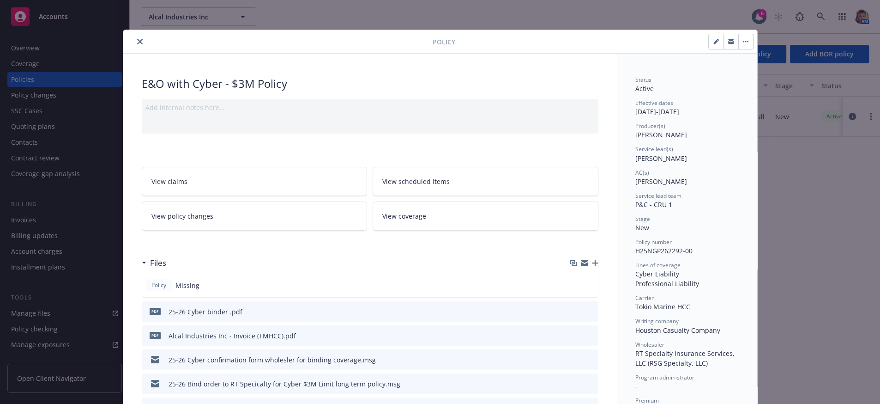
click at [592, 266] on icon "button" at bounding box center [595, 263] width 6 height 6
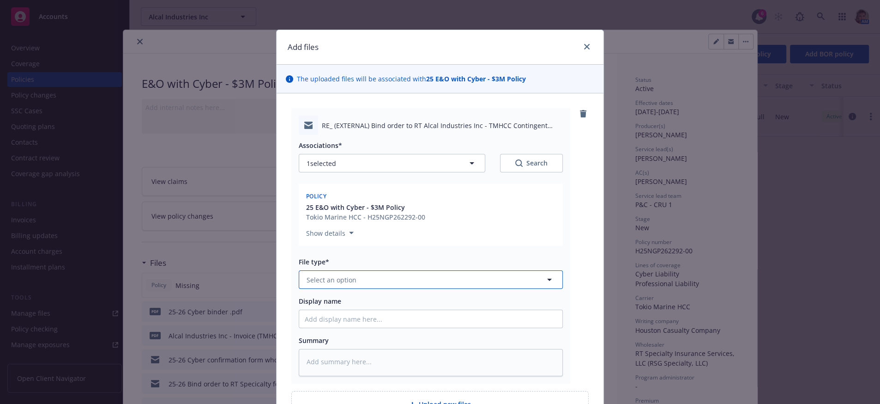
click at [395, 289] on button "Select an option" at bounding box center [431, 279] width 264 height 18
type input "em"
click at [393, 340] on div "Email" at bounding box center [431, 333] width 252 height 13
click at [393, 327] on input "Display name" at bounding box center [430, 319] width 263 height 18
type textarea "x"
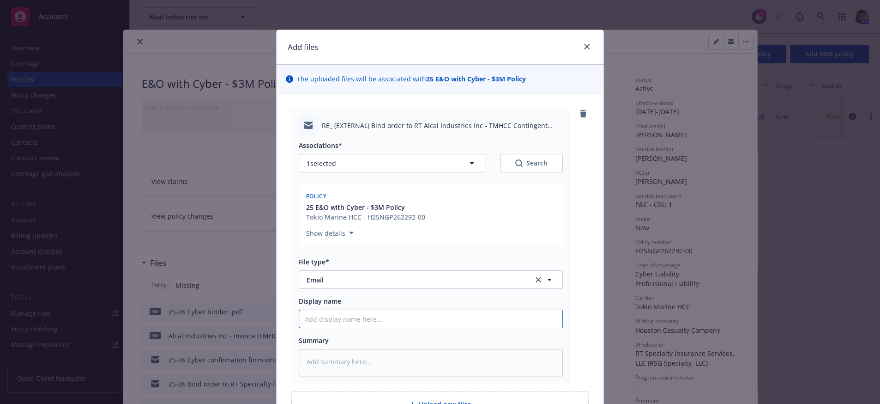
type input "W"
type textarea "x"
type input "Wh"
type textarea "x"
type input "Who"
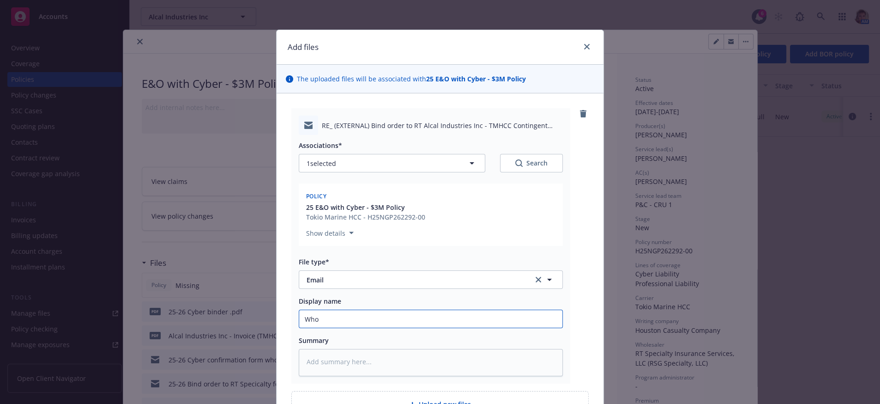
type textarea "x"
type input "Whol"
type textarea "x"
type input "Whole"
type textarea "x"
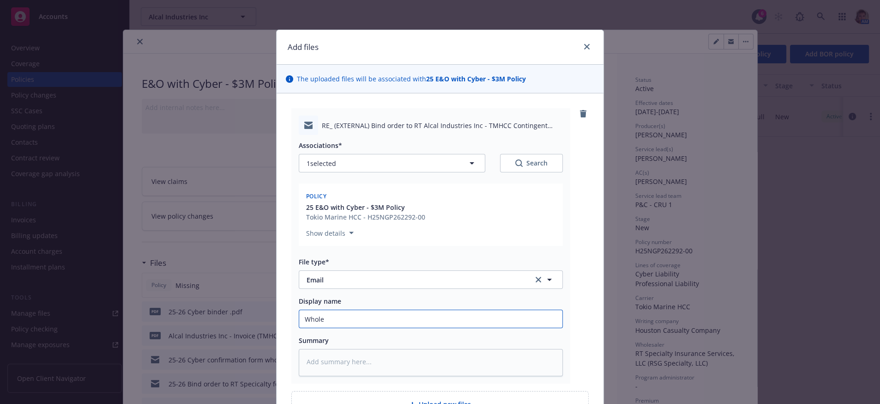
type input "Wholes"
type textarea "x"
type input "Wholesa"
type textarea "x"
type input "Wholesal"
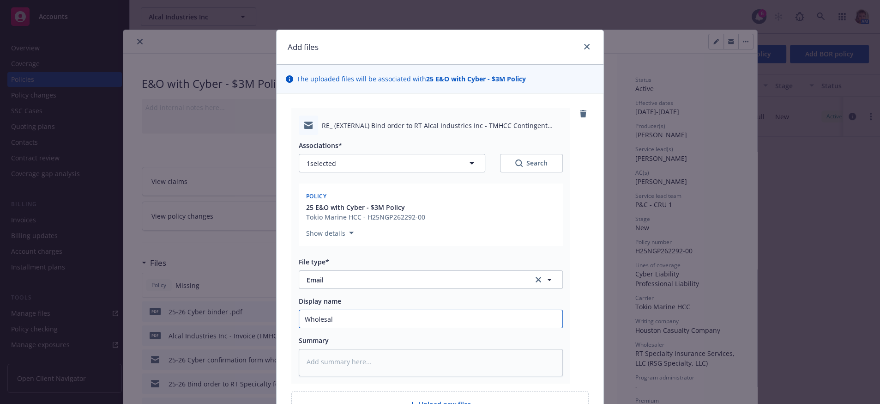
type textarea "x"
type input "Wholesale"
type textarea "x"
type input "Wholesaler"
type textarea "x"
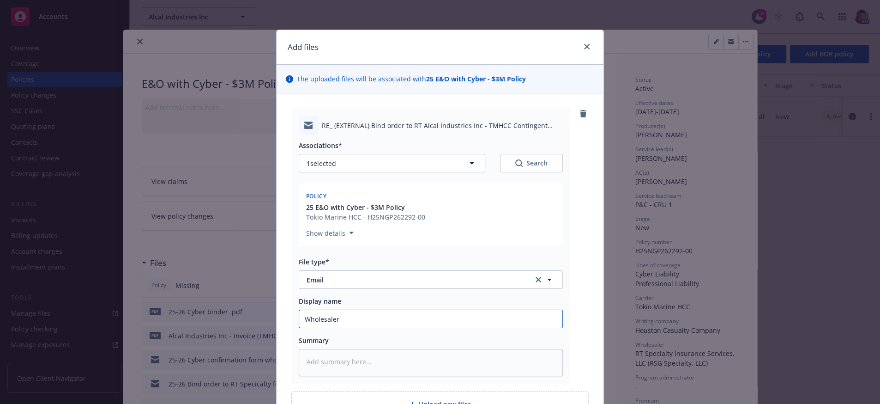
type input "Wholesaler"
type textarea "x"
type input "Wholesaler f"
type textarea "x"
type input "Wholesaler fo"
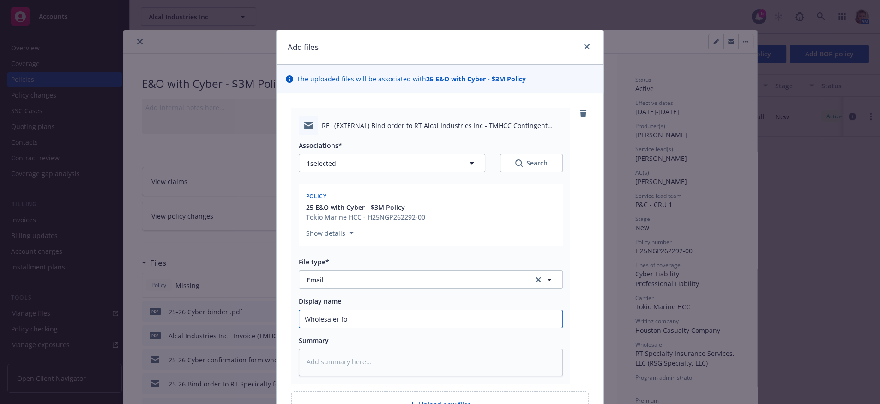
type textarea "x"
type input "Wholesaler fol"
type textarea "x"
type input "Wholesaler foll"
type textarea "x"
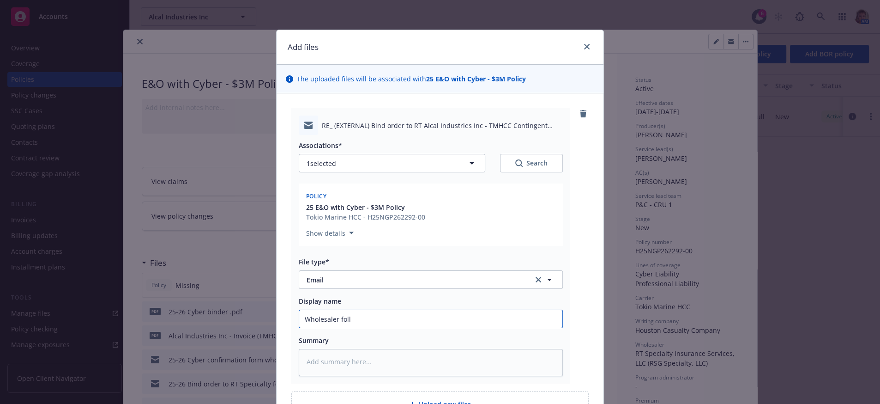
type input "Wholesaler follo"
type textarea "x"
type input "Wholesaler follow"
type textarea "x"
type input "Wholesaler followe"
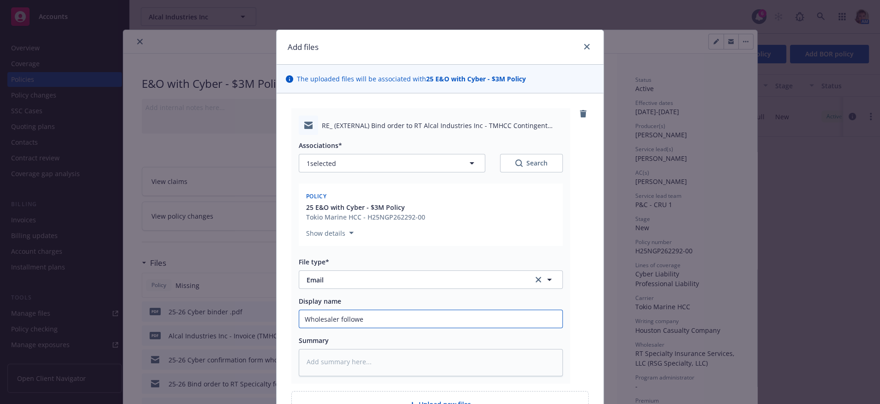
type textarea "x"
type input "Wholesaler followed"
type textarea "x"
type input "Wholesaler followed"
type textarea "x"
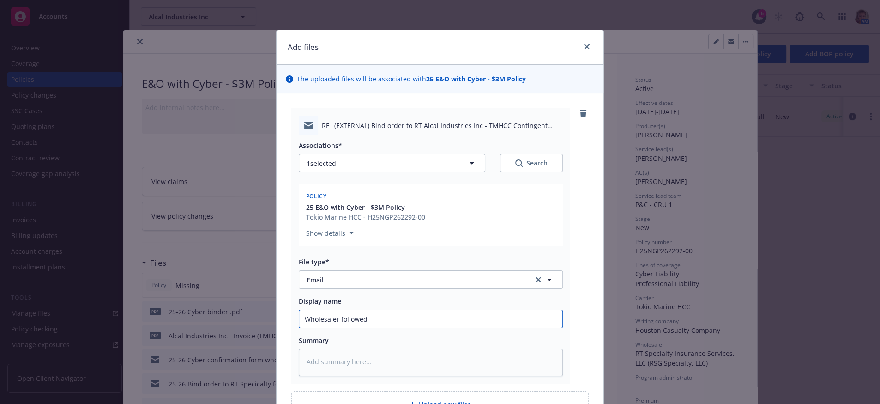
type input "Wholesaler followed u"
type textarea "x"
type input "Wholesaler followed up"
type textarea "x"
type input "Wholesaler followed up"
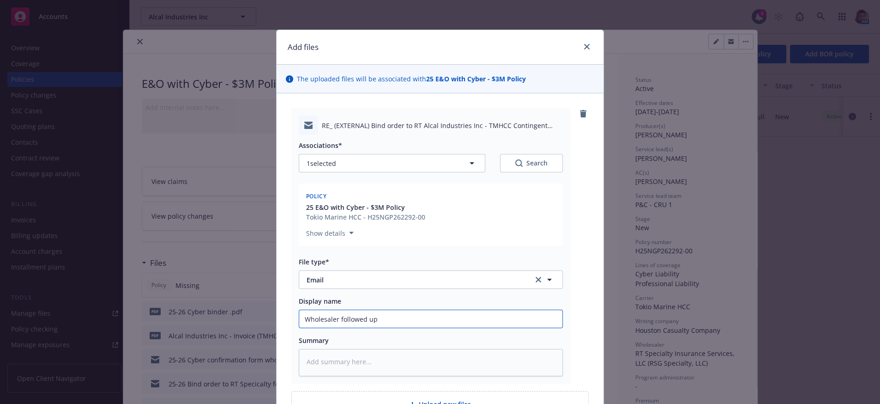
type textarea "x"
type input "Wholesaler followed up o"
type textarea "x"
type input "Wholesaler followed up on"
type textarea "x"
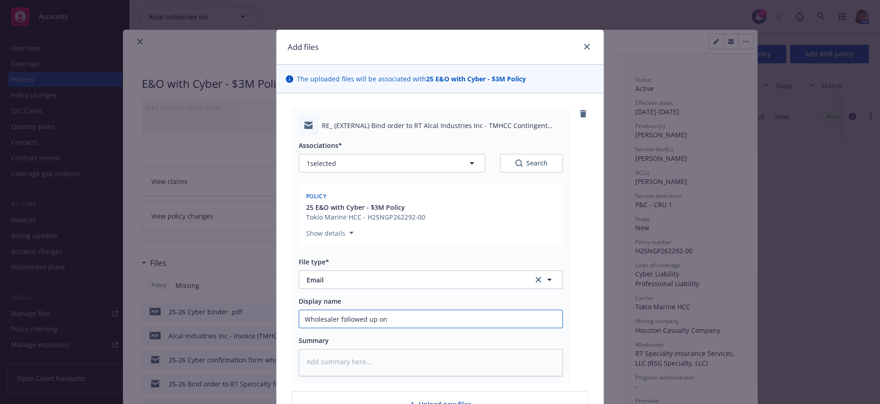
type input "Wholesaler followed up on s"
type textarea "x"
type input "Wholesaler followed up on su"
type textarea "x"
type input "Wholesaler followed up on sub"
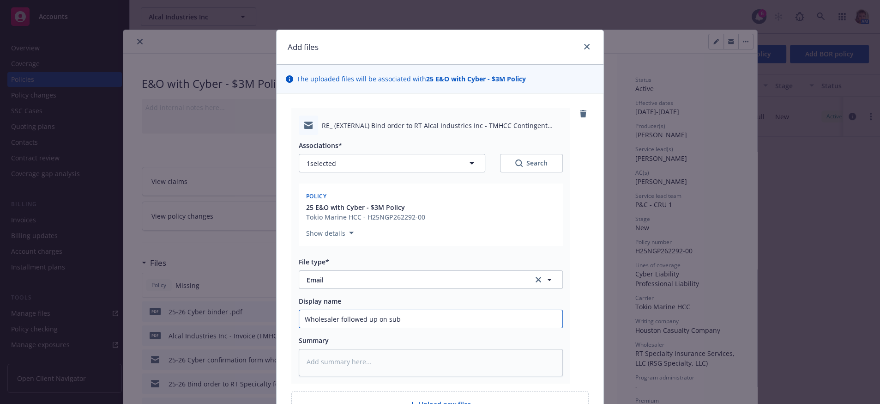
type textarea "x"
type input "Wholesaler followed up on subje"
type textarea "x"
type input "Wholesaler followed up on subjec"
type textarea "x"
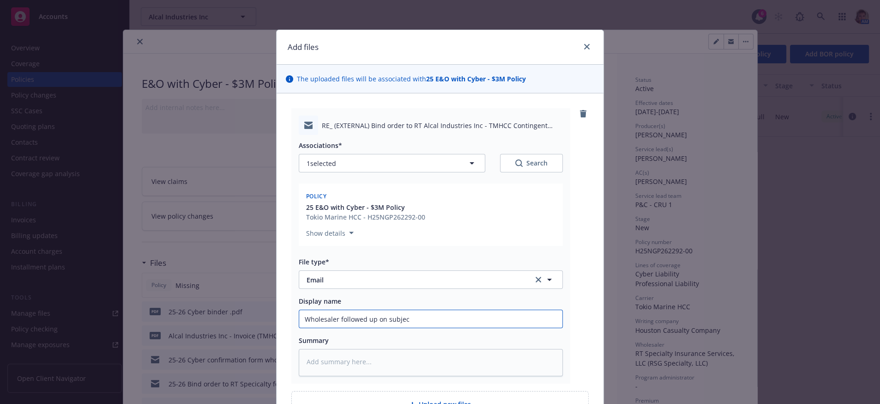
type input "Wholesaler followed up on subject"
type textarea "x"
type input "Wholesaler followed up on subjecti"
type textarea "x"
type input "Wholesaler followed up on subjectiv"
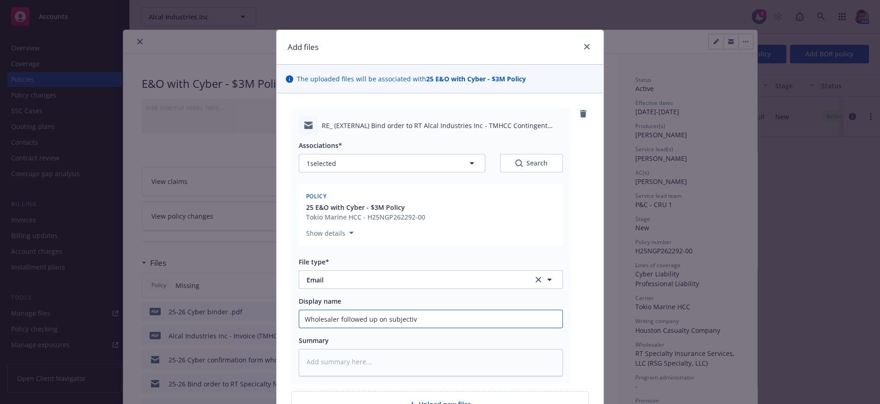
type textarea "x"
type input "Wholesaler followed up on subjectivi"
type textarea "x"
type input "Wholesaler followed up on subjectivit"
type textarea "x"
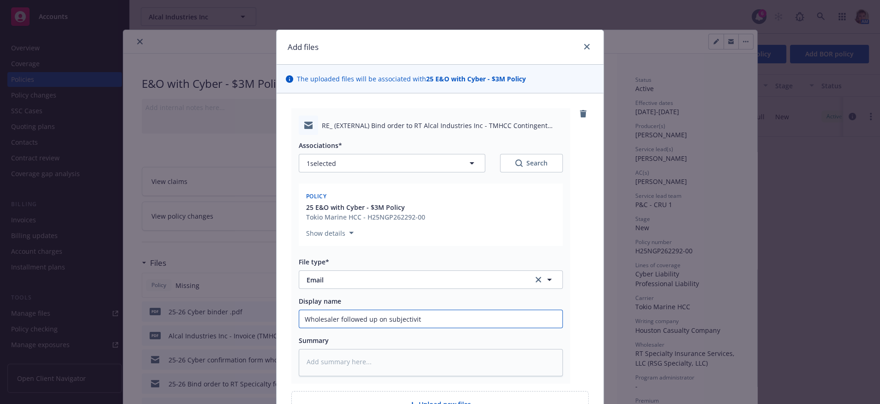
type input "Wholesaler followed up on subjectiviti"
type textarea "x"
type input "Wholesaler followed up on subjectivitie"
type textarea "x"
type input "Wholesaler followed up on subjectivities"
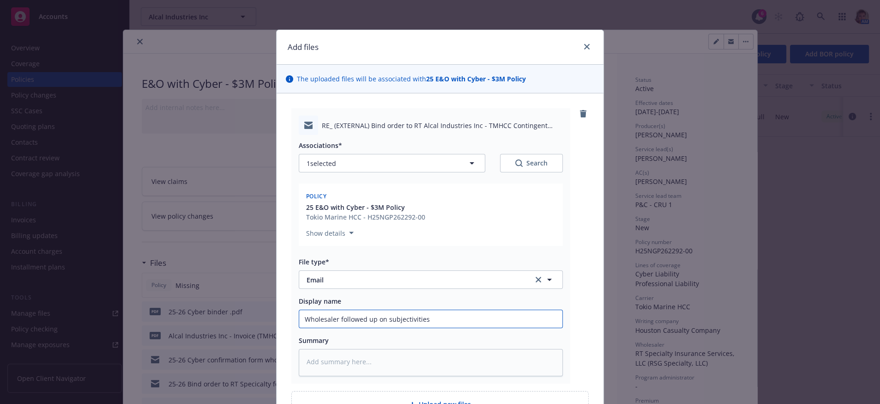
type textarea "x"
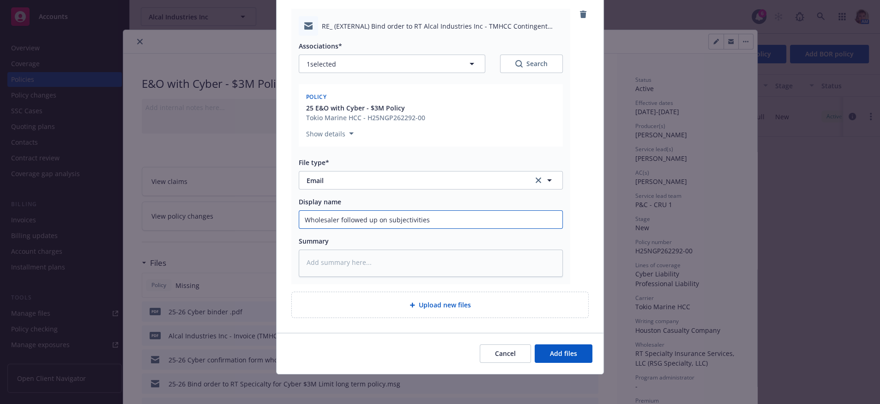
scroll to position [133, 0]
type input "Wholesaler followed up on subjectivities"
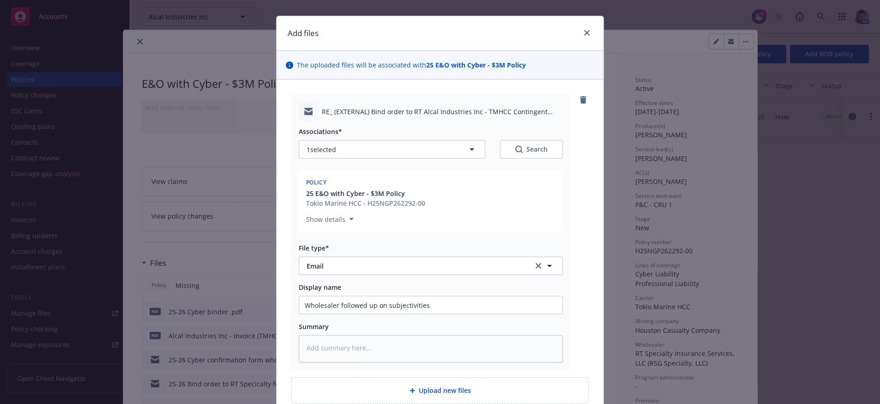
scroll to position [0, 0]
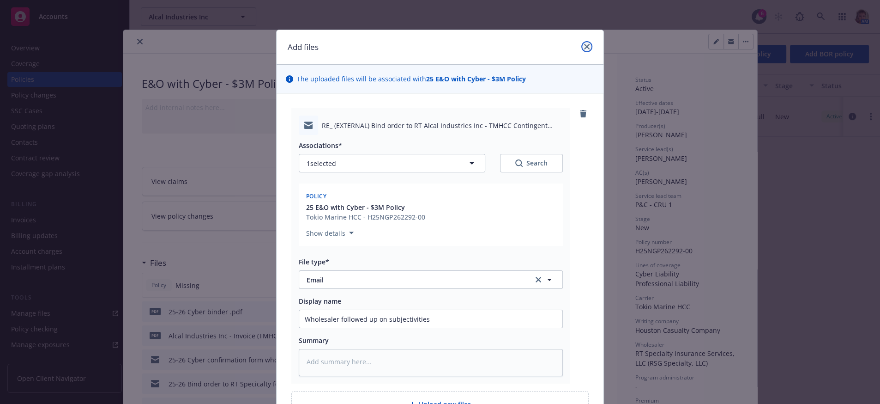
click at [584, 49] on icon "close" at bounding box center [587, 47] width 6 height 6
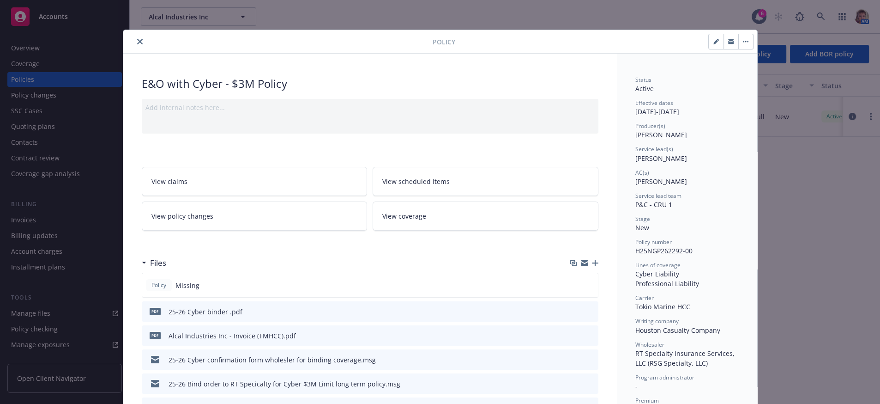
click at [141, 43] on button "close" at bounding box center [139, 41] width 11 height 11
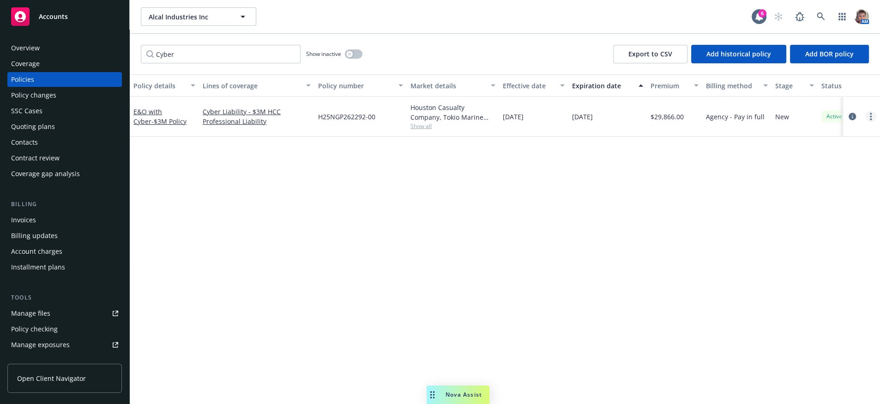
click at [872, 122] on link "more" at bounding box center [870, 116] width 11 height 11
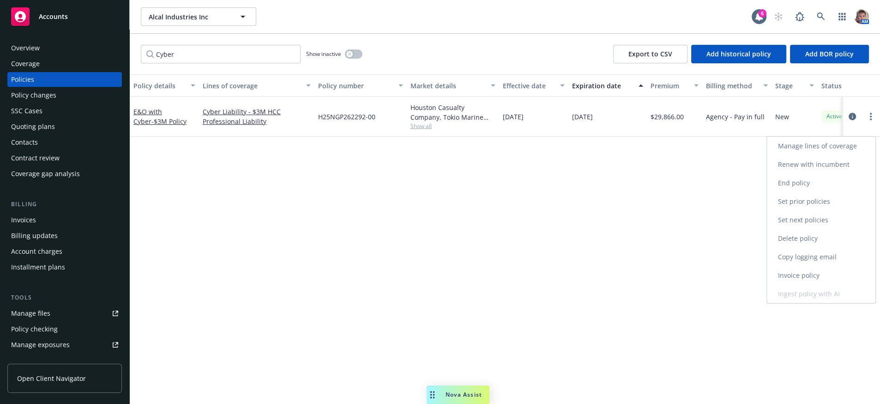
click at [806, 266] on link "Copy logging email" at bounding box center [821, 257] width 109 height 18
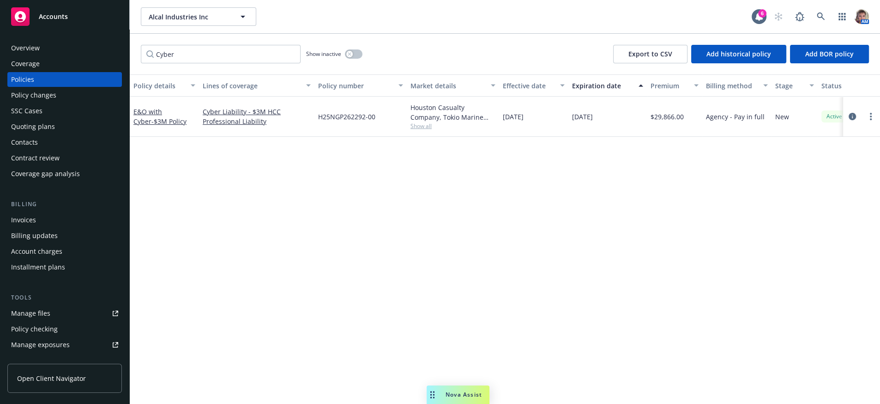
click at [562, 227] on div "Policy details Lines of coverage Policy number Market details Effective date Ex…" at bounding box center [505, 235] width 750 height 322
click at [575, 200] on div "Policy details Lines of coverage Policy number Market details Effective date Ex…" at bounding box center [505, 235] width 750 height 322
